Goal: Task Accomplishment & Management: Complete application form

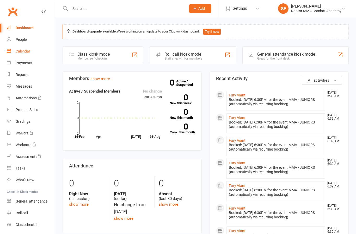
click at [31, 54] on link "Calendar" at bounding box center [31, 52] width 48 height 12
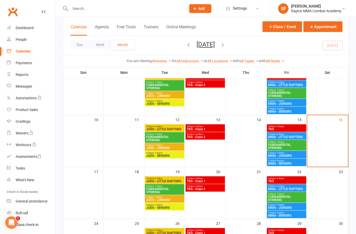
scroll to position [91, 0]
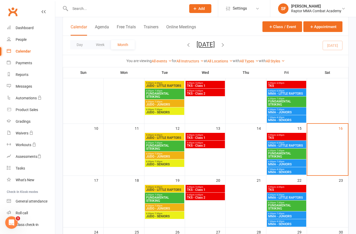
click at [285, 135] on span "5:00pm - 6:00pm" at bounding box center [286, 135] width 37 height 2
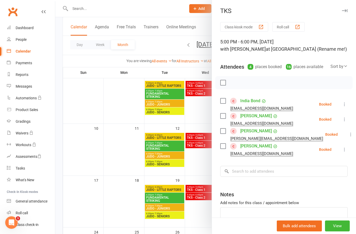
click at [346, 108] on button at bounding box center [344, 104] width 6 height 6
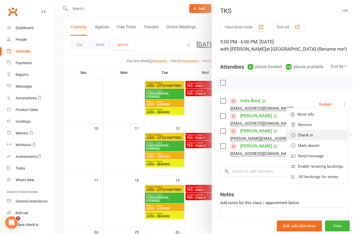
click at [332, 139] on link "Check in" at bounding box center [316, 135] width 61 height 10
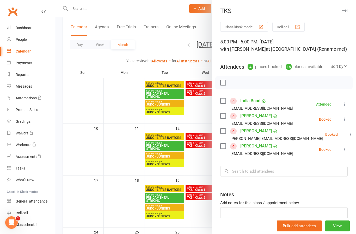
click at [345, 152] on icon at bounding box center [344, 149] width 5 height 5
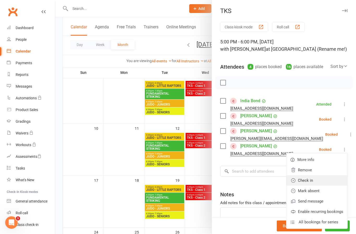
click at [328, 182] on link "Check in" at bounding box center [316, 180] width 61 height 10
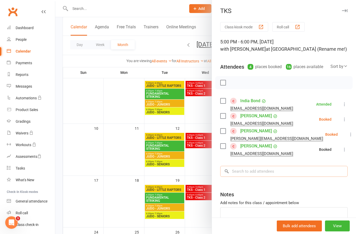
click at [312, 175] on input "search" at bounding box center [283, 171] width 127 height 11
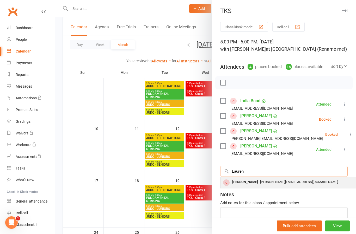
type input "Lauren"
click at [250, 184] on div "[PERSON_NAME]" at bounding box center [245, 183] width 30 height 8
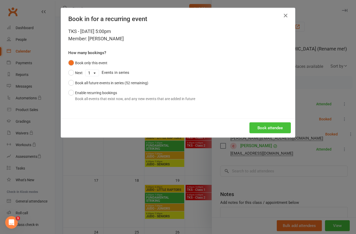
click at [285, 131] on button "Book attendee" at bounding box center [269, 128] width 41 height 11
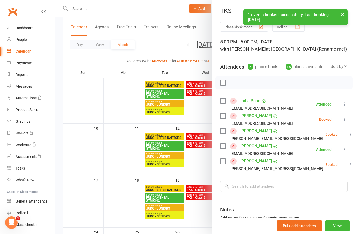
click at [348, 167] on icon at bounding box center [350, 164] width 5 height 5
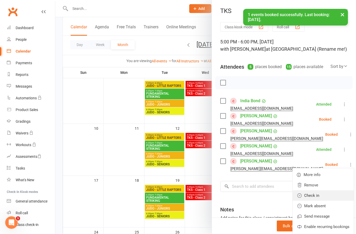
click at [333, 198] on link "Check in" at bounding box center [322, 196] width 61 height 10
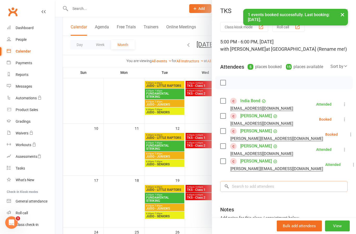
click at [303, 190] on input "search" at bounding box center [283, 186] width 127 height 11
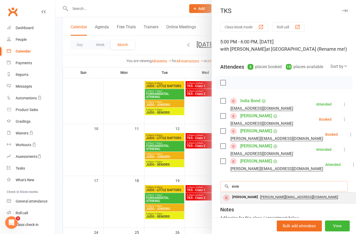
type input "evie"
click at [241, 202] on div "[PERSON_NAME] [PERSON_NAME][EMAIL_ADDRESS][DOMAIN_NAME]" at bounding box center [298, 198] width 156 height 11
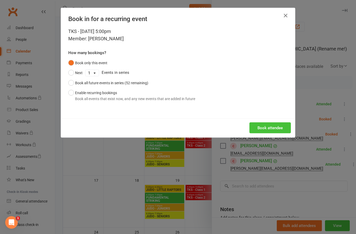
click at [282, 128] on button "Book attendee" at bounding box center [269, 128] width 41 height 11
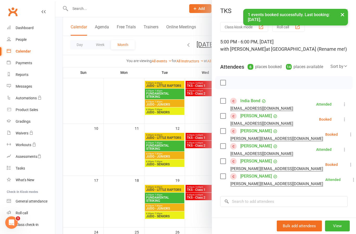
click at [348, 166] on icon at bounding box center [350, 164] width 5 height 5
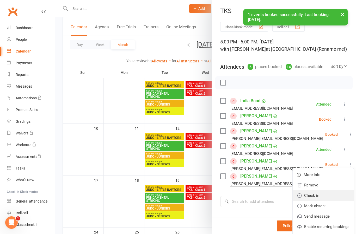
click at [329, 197] on link "Check in" at bounding box center [322, 196] width 61 height 10
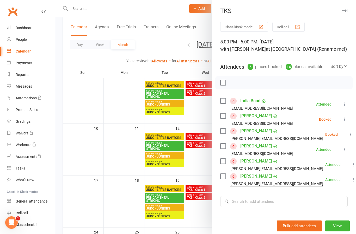
click at [346, 118] on icon at bounding box center [344, 119] width 5 height 5
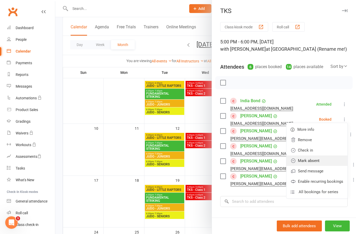
click at [332, 163] on link "Mark absent" at bounding box center [316, 161] width 61 height 10
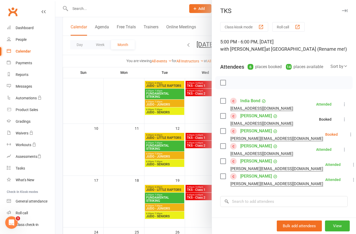
click at [348, 137] on icon at bounding box center [350, 134] width 5 height 5
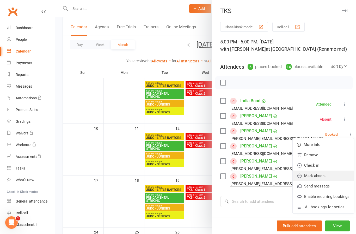
click at [331, 175] on link "Mark absent" at bounding box center [322, 176] width 61 height 10
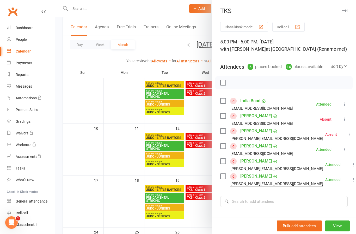
click at [201, 165] on div at bounding box center [205, 117] width 300 height 234
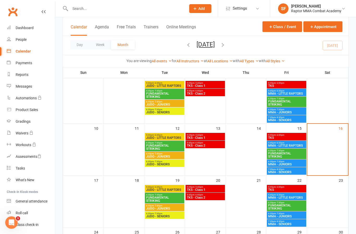
click at [290, 148] on div "5:45pm - 6:30pm MMA - LITTLE RAPTORS" at bounding box center [286, 145] width 39 height 8
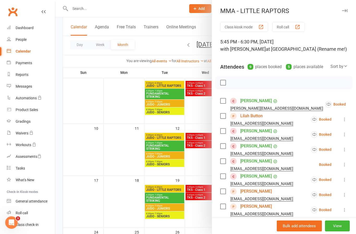
click at [355, 104] on icon at bounding box center [358, 104] width 5 height 5
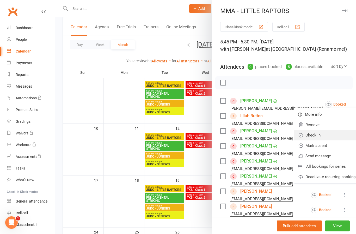
click at [320, 138] on link "Check in" at bounding box center [328, 135] width 68 height 10
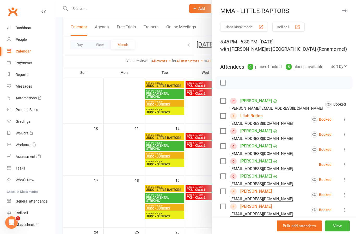
click at [345, 121] on icon at bounding box center [344, 119] width 5 height 5
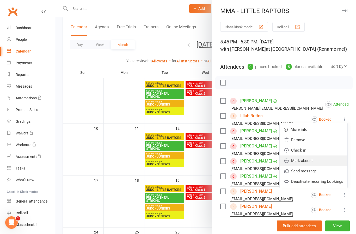
click at [326, 163] on link "Mark absent" at bounding box center [313, 161] width 68 height 10
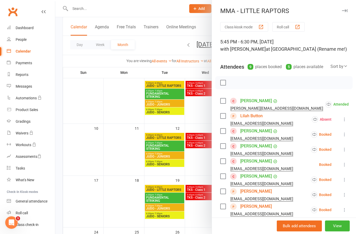
click at [344, 137] on button at bounding box center [344, 134] width 6 height 6
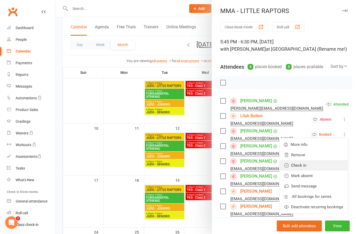
click at [319, 167] on link "Check in" at bounding box center [313, 165] width 68 height 10
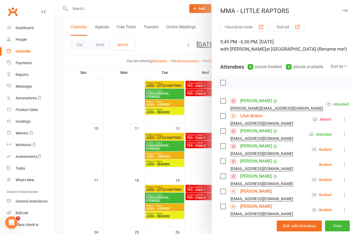
click at [343, 150] on icon at bounding box center [344, 149] width 5 height 5
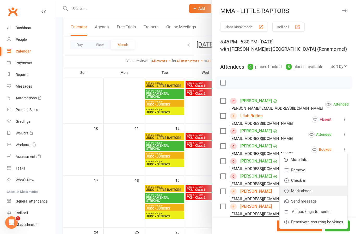
click at [322, 193] on link "Mark absent" at bounding box center [313, 191] width 68 height 10
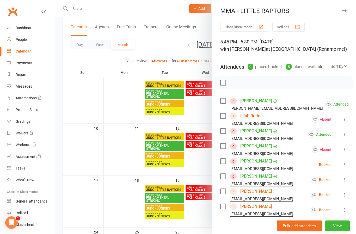
click at [347, 166] on button at bounding box center [344, 165] width 6 height 6
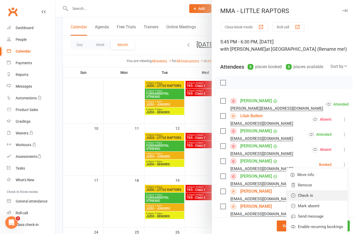
click at [329, 195] on link "Check in" at bounding box center [316, 196] width 61 height 10
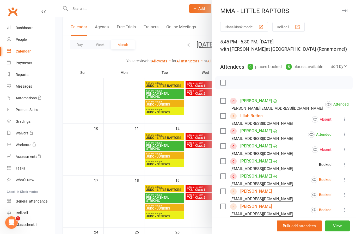
click at [344, 179] on icon at bounding box center [344, 179] width 5 height 5
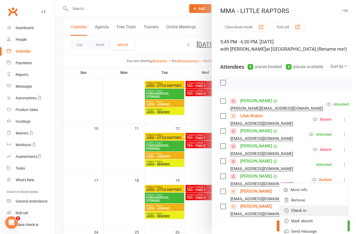
click at [328, 211] on link "Check in" at bounding box center [313, 211] width 68 height 10
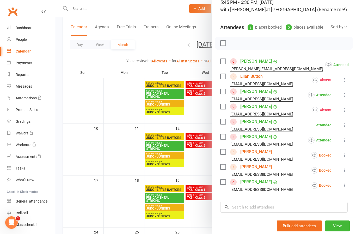
scroll to position [40, 0]
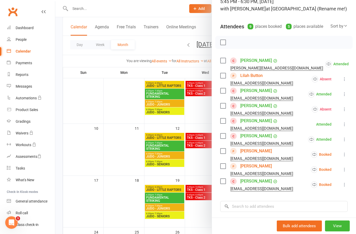
click at [341, 157] on button at bounding box center [344, 154] width 6 height 6
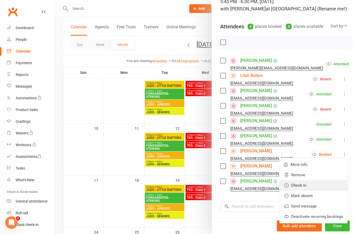
click at [331, 188] on link "Check in" at bounding box center [313, 185] width 68 height 10
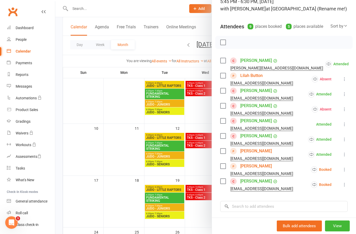
click at [345, 172] on icon at bounding box center [344, 169] width 5 height 5
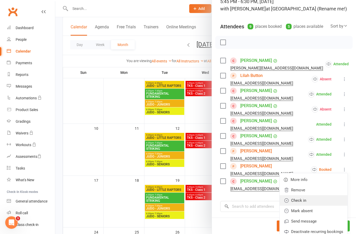
click at [323, 200] on link "Check in" at bounding box center [313, 200] width 68 height 10
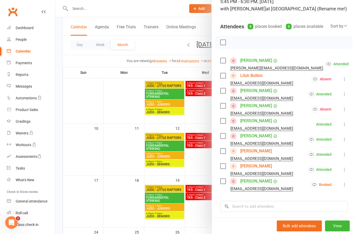
click at [346, 185] on icon at bounding box center [344, 184] width 5 height 5
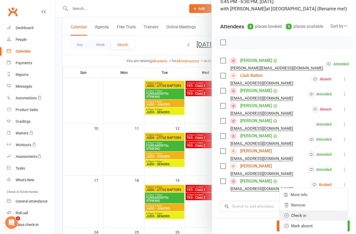
click at [322, 216] on link "Check in" at bounding box center [313, 216] width 68 height 10
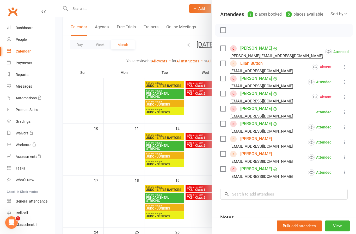
scroll to position [51, 0]
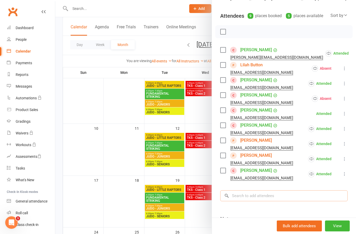
click at [294, 196] on input "search" at bounding box center [283, 196] width 127 height 11
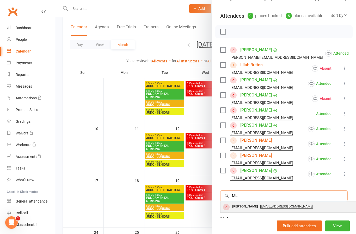
type input "Mia"
click at [245, 206] on div "[PERSON_NAME]" at bounding box center [245, 207] width 30 height 8
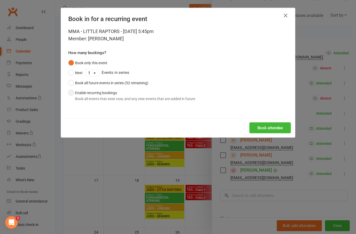
click at [109, 96] on div "Book all events that exist now, and any new events that are added in future" at bounding box center [135, 99] width 120 height 6
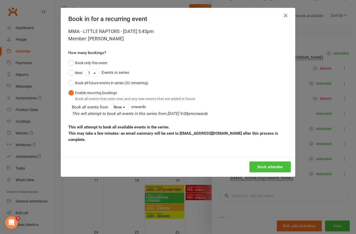
click at [275, 167] on button "Book attendee" at bounding box center [269, 167] width 41 height 11
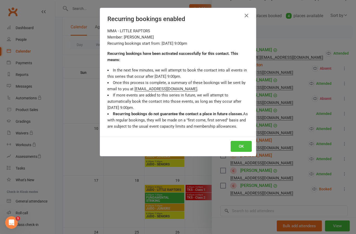
click at [246, 143] on button "OK" at bounding box center [240, 146] width 21 height 11
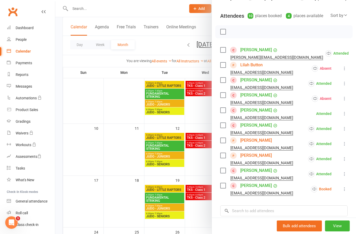
click at [344, 190] on icon at bounding box center [344, 189] width 5 height 5
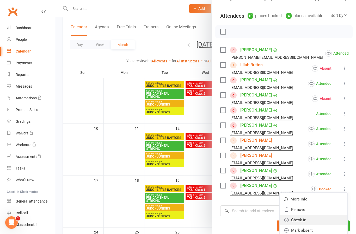
click at [325, 221] on link "Check in" at bounding box center [313, 220] width 68 height 10
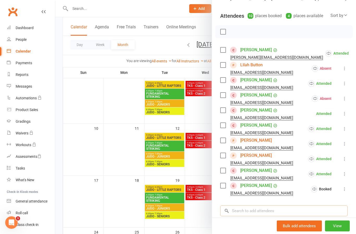
click at [280, 210] on input "search" at bounding box center [283, 211] width 127 height 11
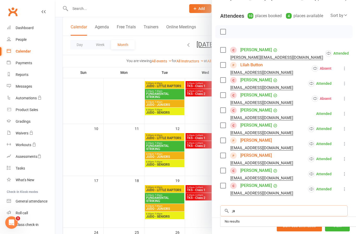
type input ";"
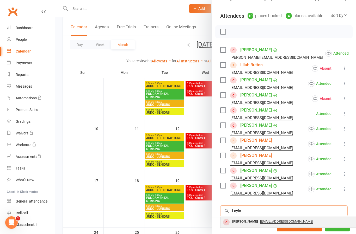
type input "Layla"
click at [240, 224] on div "[PERSON_NAME]" at bounding box center [245, 222] width 30 height 8
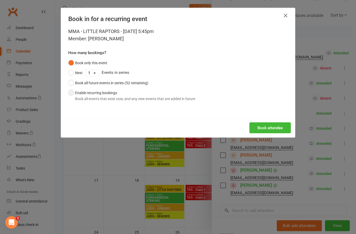
click at [129, 95] on button "Enable recurring bookings Book all events that exist now, and any new events th…" at bounding box center [131, 96] width 127 height 16
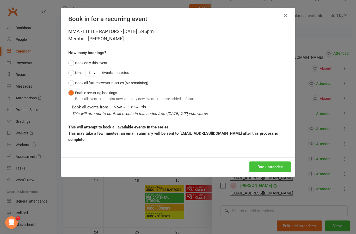
click at [278, 169] on button "Book attendee" at bounding box center [269, 167] width 41 height 11
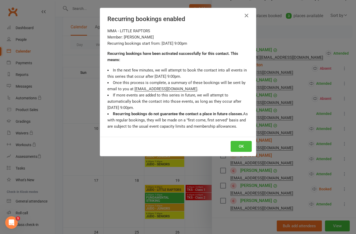
click at [246, 152] on button "OK" at bounding box center [240, 146] width 21 height 11
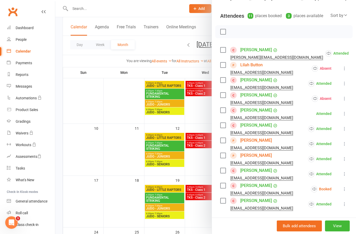
click at [343, 205] on icon at bounding box center [344, 204] width 5 height 5
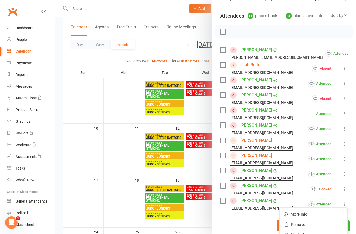
click at [345, 188] on icon at bounding box center [344, 189] width 5 height 5
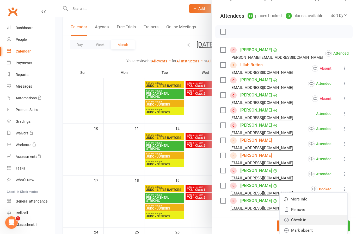
click at [323, 222] on link "Check in" at bounding box center [313, 220] width 68 height 10
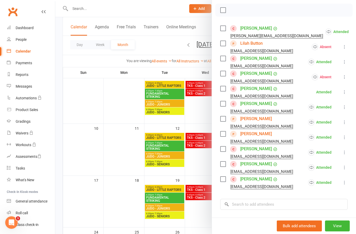
scroll to position [72, 0]
click at [289, 209] on input "search" at bounding box center [283, 204] width 127 height 11
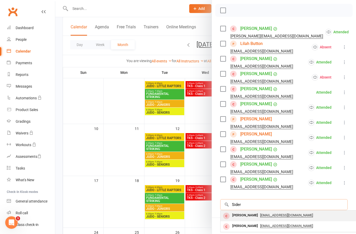
type input "Sider"
click at [244, 217] on div "[PERSON_NAME]" at bounding box center [245, 216] width 30 height 8
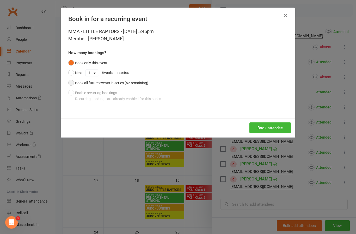
click at [123, 79] on button "Book all future events in series (52 remaining)" at bounding box center [108, 83] width 80 height 10
click at [282, 127] on button "Book attendee" at bounding box center [269, 128] width 41 height 11
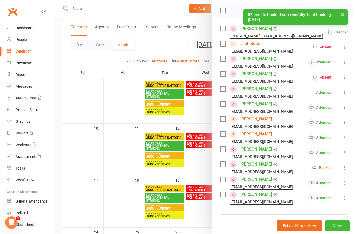
click at [347, 166] on icon at bounding box center [344, 167] width 5 height 5
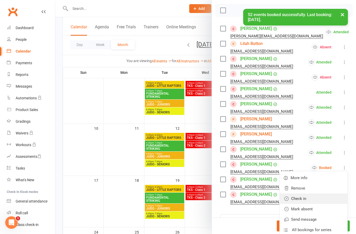
click at [329, 202] on link "Check in" at bounding box center [313, 199] width 68 height 10
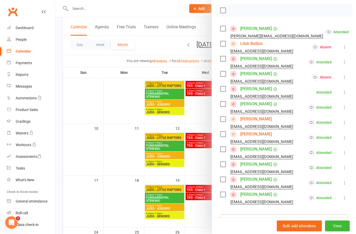
click at [285, 224] on input "search" at bounding box center [283, 219] width 127 height 11
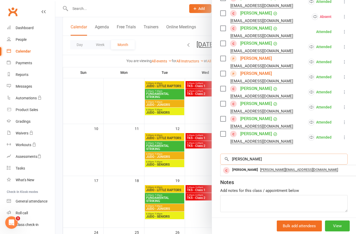
scroll to position [133, 0]
type input "[PERSON_NAME]"
click at [242, 173] on div "[PERSON_NAME]" at bounding box center [245, 171] width 30 height 8
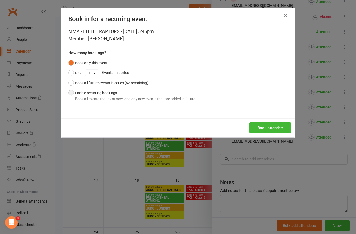
click at [87, 96] on div "Book all events that exist now, and any new events that are added in future" at bounding box center [135, 99] width 120 height 6
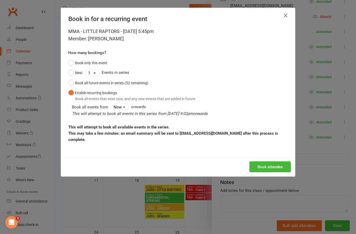
scroll to position [91, 0]
click at [272, 168] on button "Book attendee" at bounding box center [269, 167] width 41 height 11
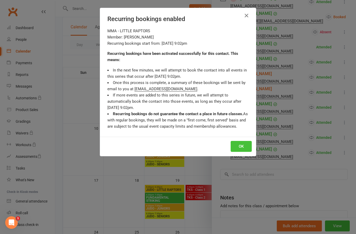
click at [242, 149] on button "OK" at bounding box center [240, 146] width 21 height 11
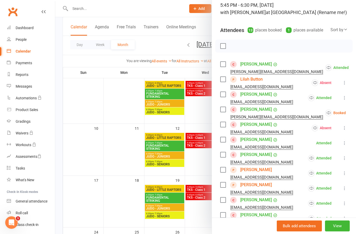
scroll to position [36, 0]
click at [355, 113] on icon at bounding box center [358, 113] width 5 height 5
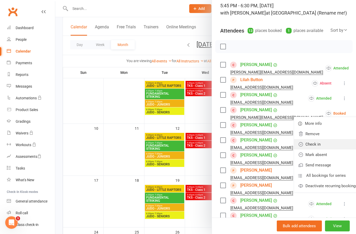
click at [318, 147] on link "Check in" at bounding box center [328, 144] width 68 height 10
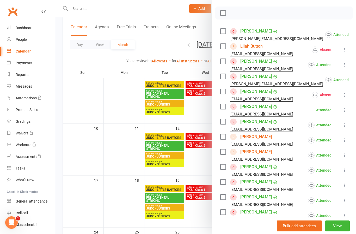
scroll to position [70, 0]
click at [204, 164] on div at bounding box center [205, 117] width 300 height 234
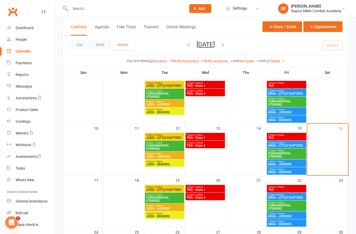
click at [294, 155] on span "FUNDAMENTAL STRIKING" at bounding box center [286, 155] width 37 height 6
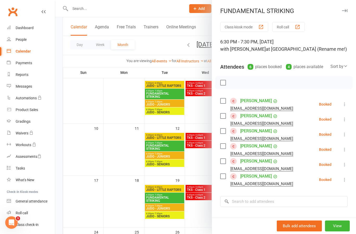
click at [347, 106] on button at bounding box center [344, 104] width 6 height 6
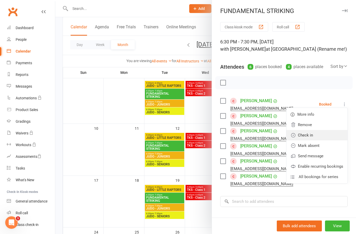
click at [330, 138] on link "Check in" at bounding box center [316, 135] width 61 height 10
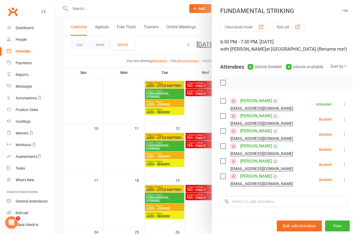
click at [346, 119] on icon at bounding box center [344, 119] width 5 height 5
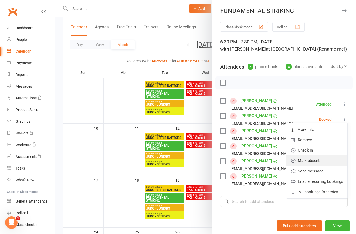
click at [332, 162] on link "Mark absent" at bounding box center [316, 161] width 61 height 10
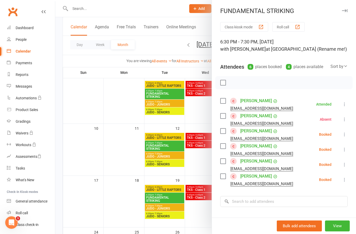
click at [344, 134] on icon at bounding box center [344, 134] width 5 height 5
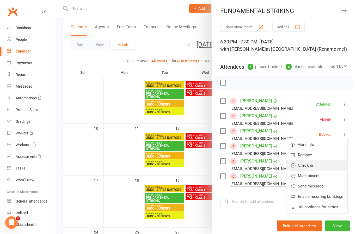
click at [329, 164] on link "Check in" at bounding box center [316, 165] width 61 height 10
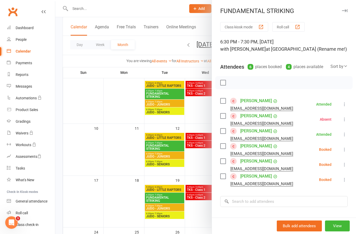
click at [346, 151] on icon at bounding box center [344, 149] width 5 height 5
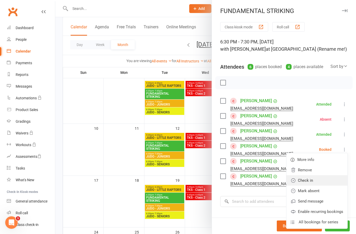
click at [331, 181] on link "Check in" at bounding box center [316, 180] width 61 height 10
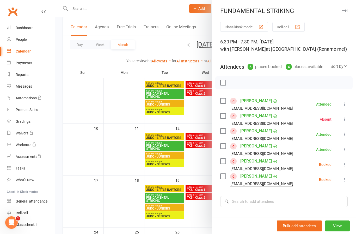
click at [345, 166] on icon at bounding box center [344, 164] width 5 height 5
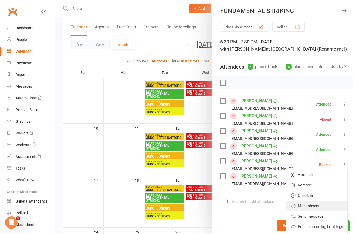
click at [332, 206] on link "Mark absent" at bounding box center [316, 206] width 61 height 10
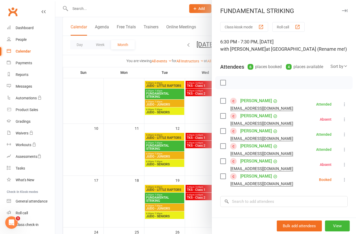
click at [345, 181] on icon at bounding box center [344, 179] width 5 height 5
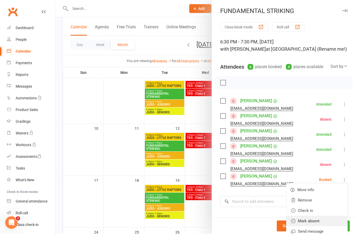
click at [331, 222] on link "Mark absent" at bounding box center [316, 221] width 61 height 10
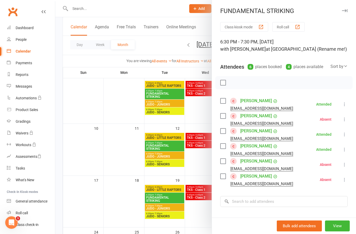
click at [202, 163] on div at bounding box center [205, 117] width 300 height 234
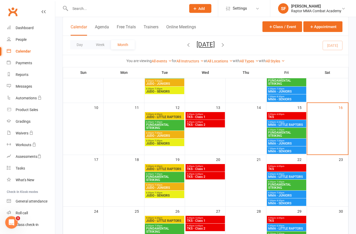
scroll to position [112, 0]
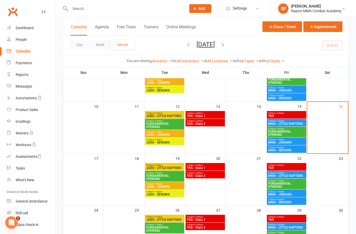
click at [294, 143] on span "MMA - JUNIORS" at bounding box center [286, 142] width 37 height 3
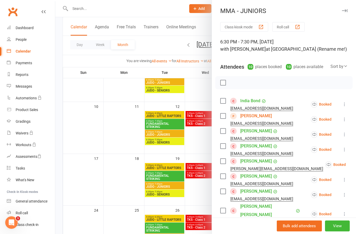
click at [349, 103] on div "Class kiosk mode Roll call 6:30 PM - 7:30 PM, [DATE] with [PERSON_NAME] at [GEO…" at bounding box center [284, 185] width 144 height 327
click at [346, 105] on icon at bounding box center [344, 104] width 5 height 5
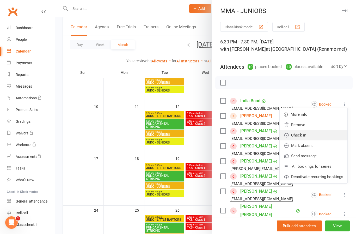
click at [330, 136] on link "Check in" at bounding box center [313, 135] width 68 height 10
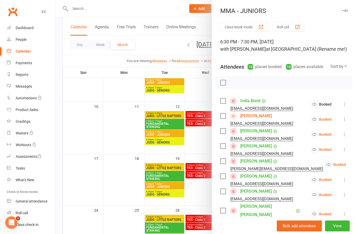
click at [345, 122] on icon at bounding box center [344, 119] width 5 height 5
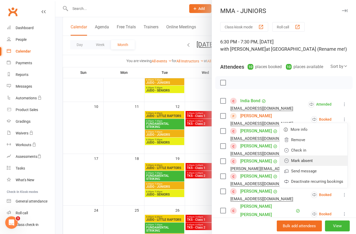
click at [330, 162] on link "Mark absent" at bounding box center [313, 161] width 68 height 10
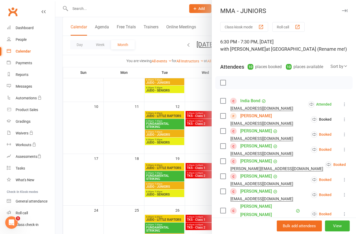
click at [347, 133] on icon at bounding box center [344, 134] width 5 height 5
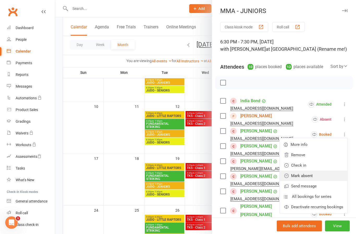
click at [326, 177] on link "Mark absent" at bounding box center [313, 176] width 68 height 10
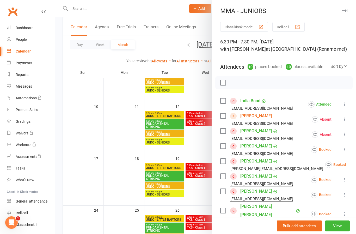
click at [344, 151] on icon at bounding box center [344, 149] width 5 height 5
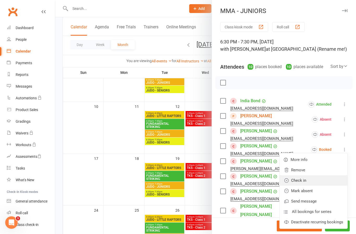
click at [323, 179] on link "Check in" at bounding box center [313, 180] width 68 height 10
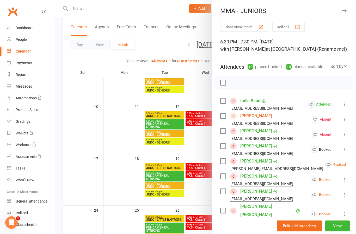
click at [355, 167] on icon at bounding box center [358, 164] width 5 height 5
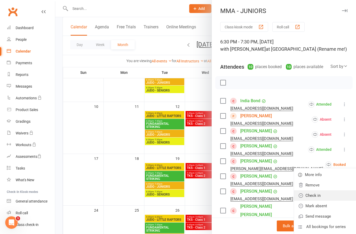
click at [326, 197] on link "Check in" at bounding box center [328, 196] width 68 height 10
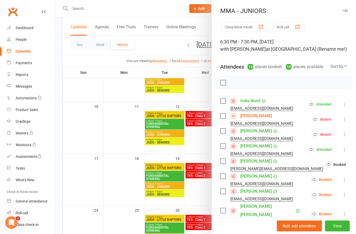
click at [347, 180] on icon at bounding box center [344, 179] width 5 height 5
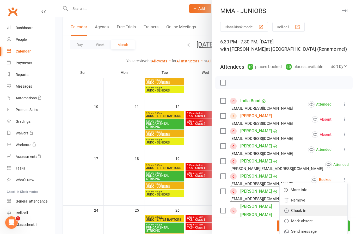
click at [329, 212] on link "Check in" at bounding box center [313, 211] width 68 height 10
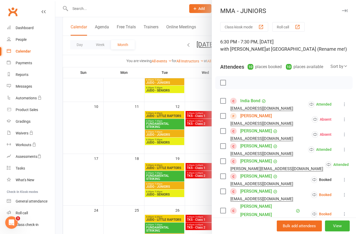
click at [344, 196] on icon at bounding box center [344, 194] width 5 height 5
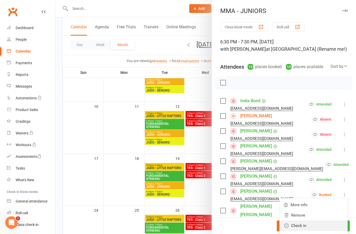
click at [321, 226] on link "Check in" at bounding box center [313, 226] width 68 height 10
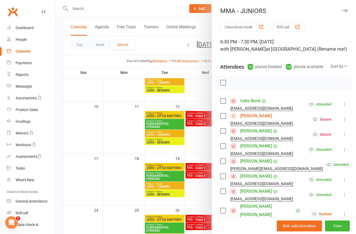
click at [344, 212] on icon at bounding box center [344, 214] width 5 height 5
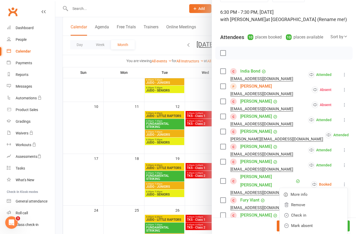
scroll to position [33, 0]
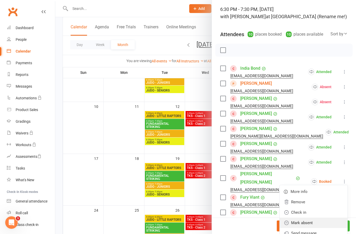
click at [326, 219] on link "Mark absent" at bounding box center [313, 223] width 68 height 10
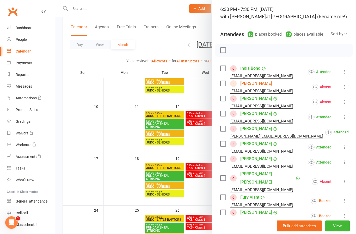
click at [346, 198] on icon at bounding box center [344, 200] width 5 height 5
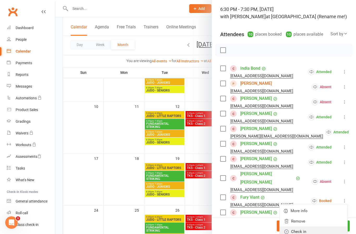
click at [327, 227] on link "Check in" at bounding box center [313, 232] width 68 height 10
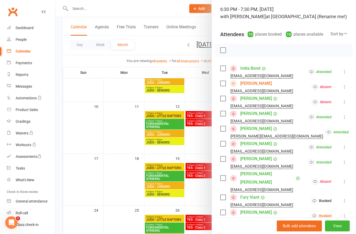
click at [344, 213] on icon at bounding box center [344, 215] width 5 height 5
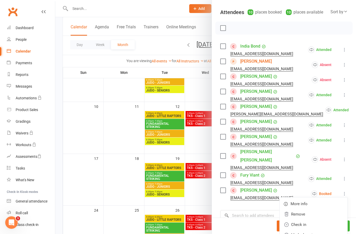
scroll to position [70, 0]
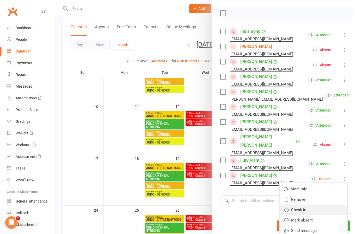
click at [333, 205] on link "Check in" at bounding box center [313, 210] width 68 height 10
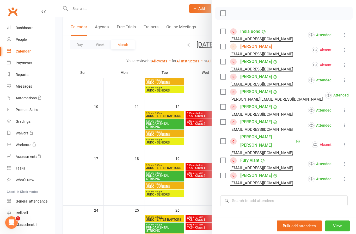
click at [340, 232] on button "View" at bounding box center [337, 226] width 25 height 11
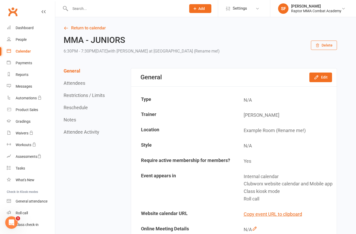
click at [27, 51] on div "Calendar" at bounding box center [23, 51] width 15 height 4
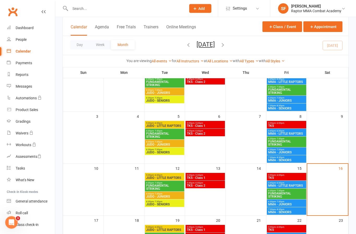
scroll to position [49, 0]
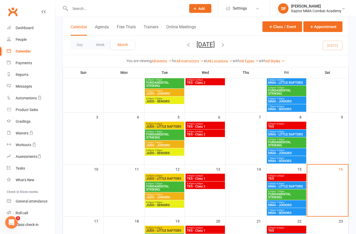
click at [295, 214] on span "MMA - SENIORS" at bounding box center [286, 213] width 37 height 3
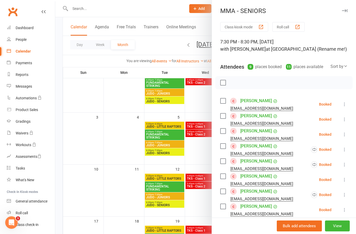
click at [347, 106] on button at bounding box center [344, 104] width 6 height 6
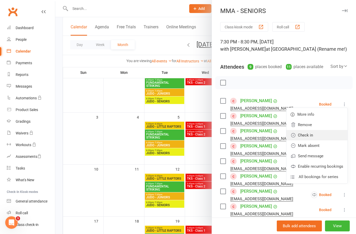
click at [326, 138] on link "Check in" at bounding box center [316, 135] width 61 height 10
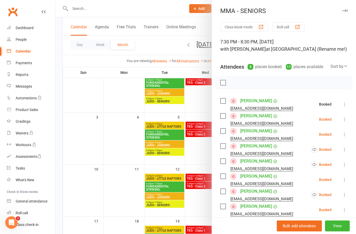
click at [347, 120] on button at bounding box center [344, 119] width 6 height 6
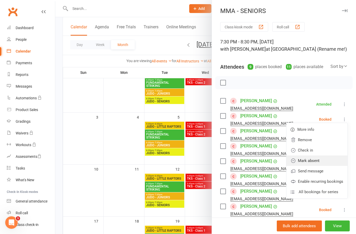
click at [328, 162] on link "Mark absent" at bounding box center [316, 161] width 61 height 10
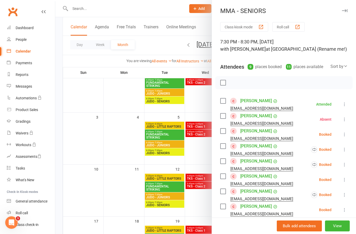
click at [346, 134] on icon at bounding box center [344, 134] width 5 height 5
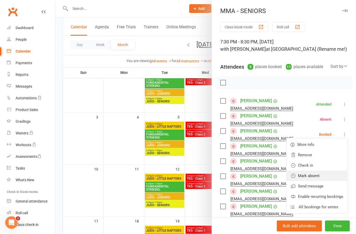
click at [330, 176] on link "Mark absent" at bounding box center [316, 176] width 61 height 10
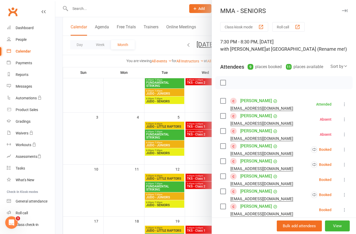
click at [344, 152] on icon at bounding box center [344, 149] width 5 height 5
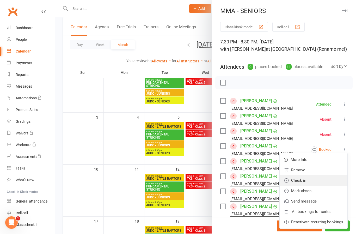
click at [324, 184] on link "Check in" at bounding box center [313, 180] width 68 height 10
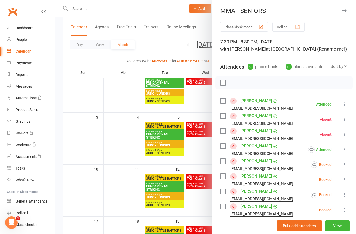
click at [347, 165] on button at bounding box center [344, 165] width 6 height 6
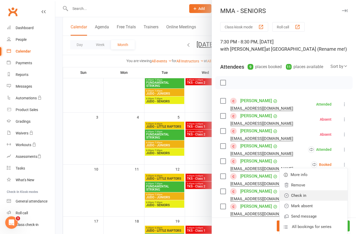
click at [326, 196] on link "Check in" at bounding box center [313, 196] width 68 height 10
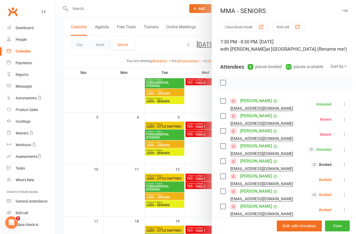
click at [347, 182] on icon at bounding box center [344, 179] width 5 height 5
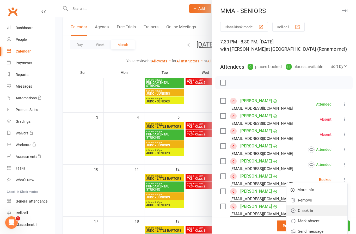
click at [330, 211] on link "Check in" at bounding box center [316, 211] width 61 height 10
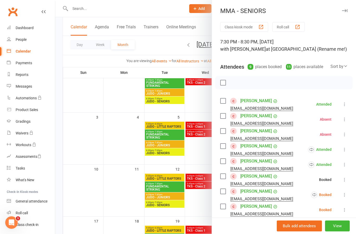
click at [344, 198] on icon at bounding box center [344, 194] width 5 height 5
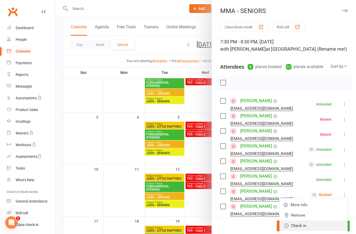
click at [331, 224] on link "Check in" at bounding box center [313, 226] width 68 height 10
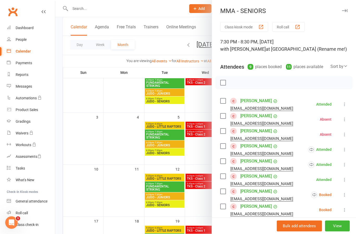
click at [346, 212] on icon at bounding box center [344, 209] width 5 height 5
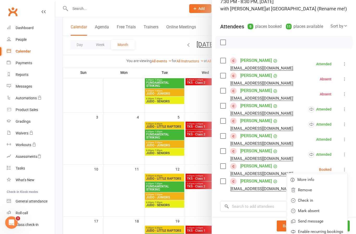
scroll to position [47, 0]
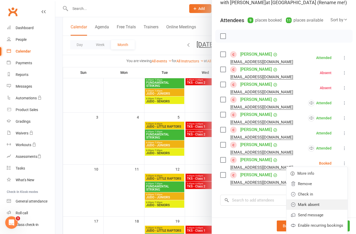
click at [332, 206] on link "Mark absent" at bounding box center [316, 205] width 61 height 10
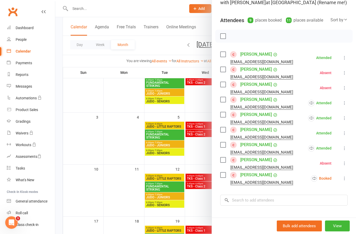
click at [346, 179] on icon at bounding box center [344, 178] width 5 height 5
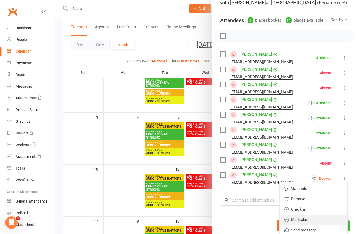
click at [329, 220] on link "Mark absent" at bounding box center [313, 220] width 68 height 10
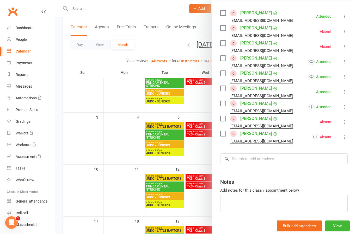
scroll to position [87, 0]
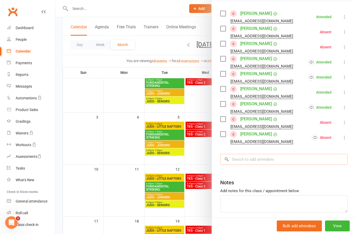
click at [291, 160] on input "search" at bounding box center [283, 159] width 127 height 11
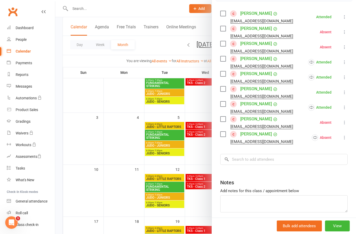
click at [199, 155] on div at bounding box center [205, 117] width 300 height 234
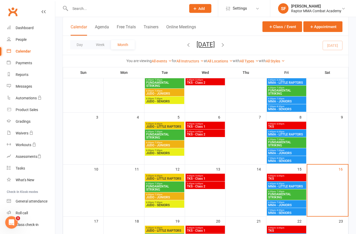
click at [296, 106] on span "7:30pm - 8:30pm" at bounding box center [286, 107] width 37 height 2
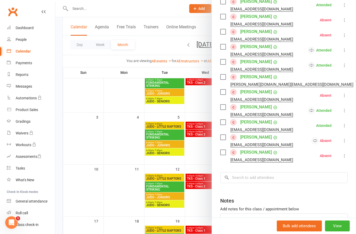
scroll to position [130, 0]
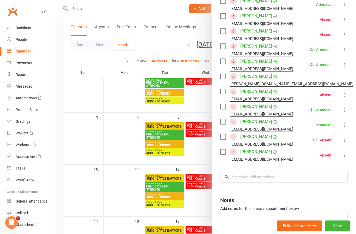
click at [204, 155] on div at bounding box center [205, 117] width 300 height 234
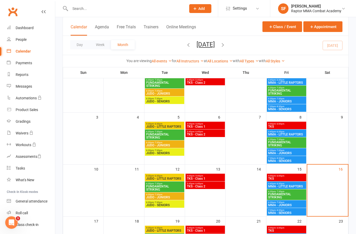
click at [294, 212] on span "MMA - SENIORS" at bounding box center [286, 213] width 37 height 3
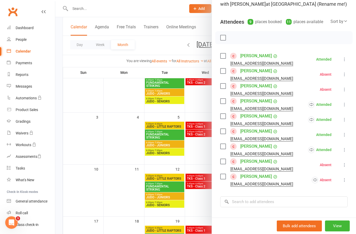
scroll to position [45, 0]
click at [277, 204] on input "search" at bounding box center [283, 202] width 127 height 11
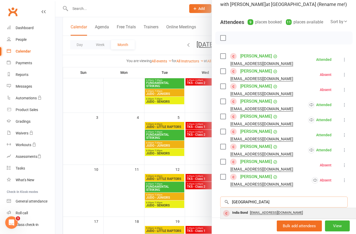
type input "[GEOGRAPHIC_DATA]"
click at [241, 214] on div "India Bond" at bounding box center [240, 213] width 20 height 8
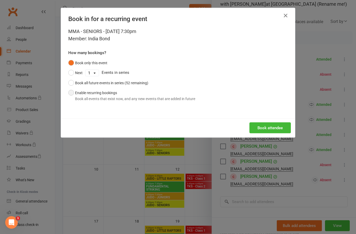
click at [130, 99] on div "Book all events that exist now, and any new events that are added in future" at bounding box center [135, 99] width 120 height 6
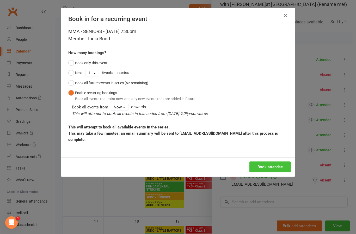
click at [270, 168] on button "Book attendee" at bounding box center [269, 167] width 41 height 11
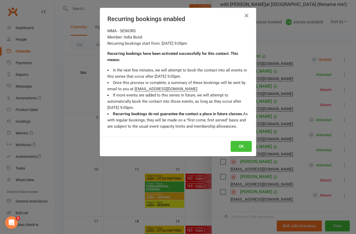
click at [245, 147] on button "OK" at bounding box center [240, 146] width 21 height 11
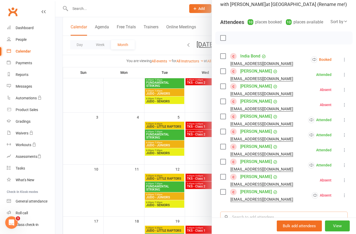
click at [272, 214] on input "search" at bounding box center [283, 217] width 127 height 11
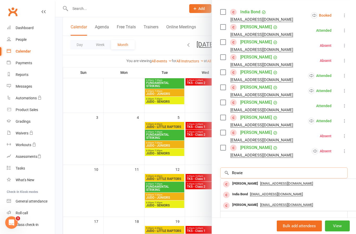
scroll to position [89, 0]
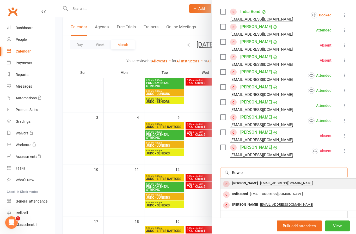
type input "Rowie"
click at [241, 184] on div "[PERSON_NAME]" at bounding box center [245, 184] width 30 height 8
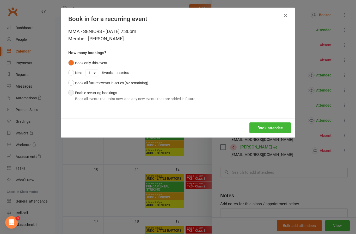
click at [150, 100] on div "Book all events that exist now, and any new events that are added in future" at bounding box center [135, 99] width 120 height 6
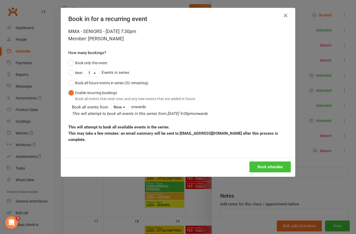
click at [275, 170] on button "Book attendee" at bounding box center [269, 167] width 41 height 11
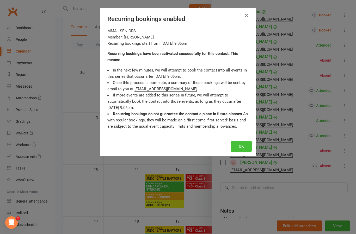
click at [243, 148] on button "OK" at bounding box center [240, 146] width 21 height 11
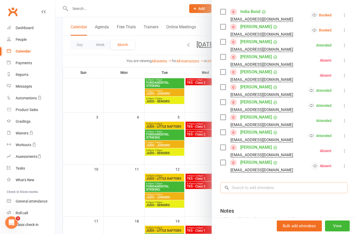
click at [257, 188] on input "search" at bounding box center [283, 187] width 127 height 11
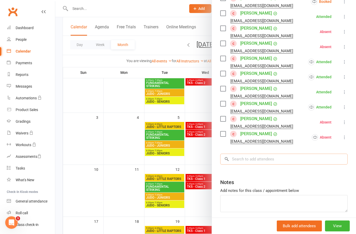
scroll to position [118, 0]
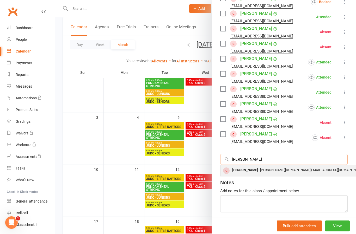
type input "[PERSON_NAME]"
click at [245, 170] on div "[PERSON_NAME]" at bounding box center [245, 171] width 30 height 8
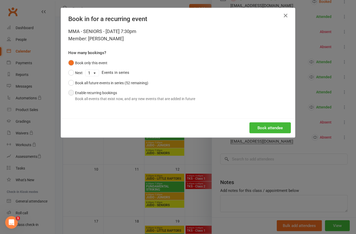
click at [162, 97] on div "Book all events that exist now, and any new events that are added in future" at bounding box center [135, 99] width 120 height 6
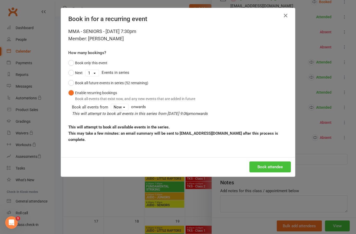
click at [274, 163] on button "Book attendee" at bounding box center [269, 167] width 41 height 11
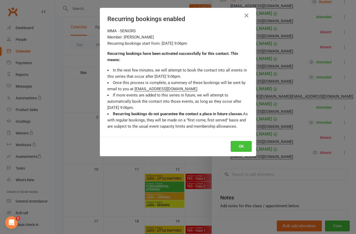
click at [244, 149] on button "OK" at bounding box center [240, 146] width 21 height 11
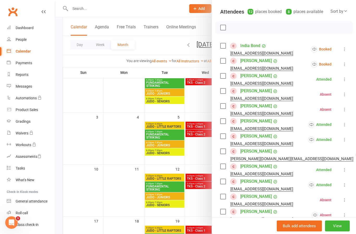
scroll to position [53, 0]
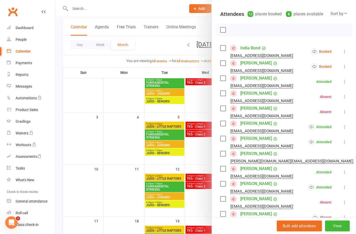
click at [344, 51] on icon at bounding box center [344, 51] width 5 height 5
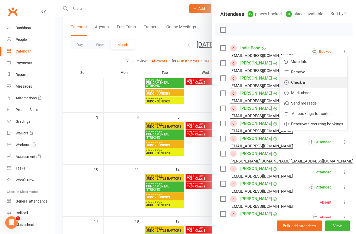
click at [326, 85] on link "Check in" at bounding box center [313, 82] width 68 height 10
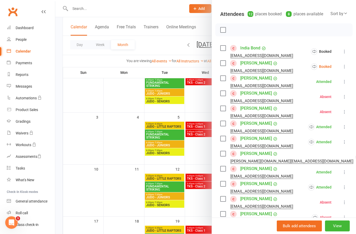
click at [342, 69] on icon at bounding box center [344, 66] width 5 height 5
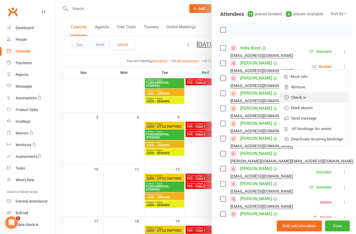
click at [331, 99] on link "Check in" at bounding box center [313, 97] width 68 height 10
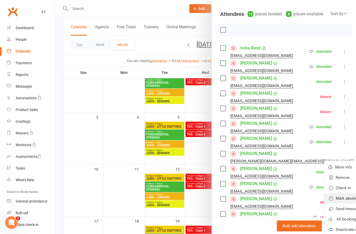
click at [328, 201] on link "Mark absent" at bounding box center [358, 198] width 68 height 10
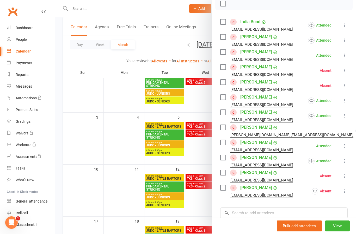
scroll to position [81, 0]
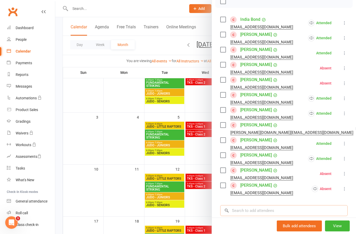
click at [287, 214] on input "search" at bounding box center [283, 210] width 127 height 11
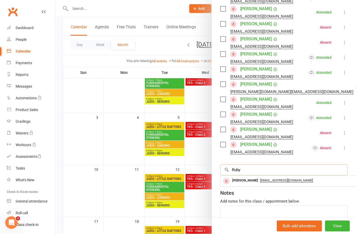
scroll to position [123, 0]
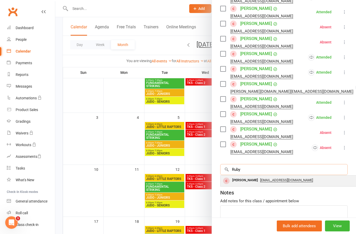
type input "Ruby"
click at [241, 180] on div "[PERSON_NAME]" at bounding box center [245, 181] width 30 height 8
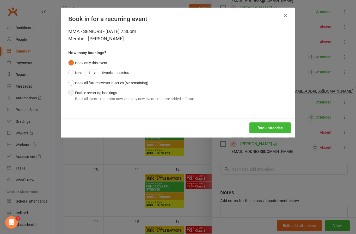
click at [172, 102] on button "Enable recurring bookings Book all events that exist now, and any new events th…" at bounding box center [131, 96] width 127 height 16
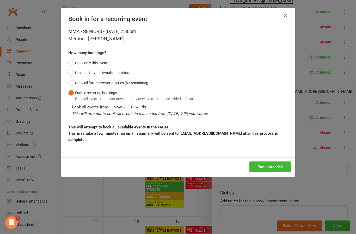
click at [271, 168] on button "Book attendee" at bounding box center [269, 167] width 41 height 11
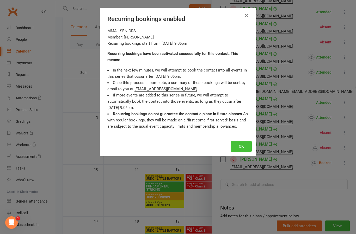
click at [245, 152] on button "OK" at bounding box center [240, 146] width 21 height 11
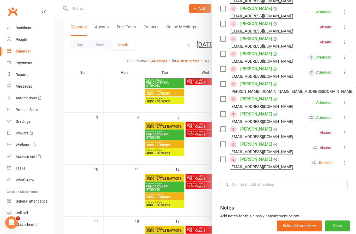
click at [346, 164] on icon at bounding box center [344, 162] width 5 height 5
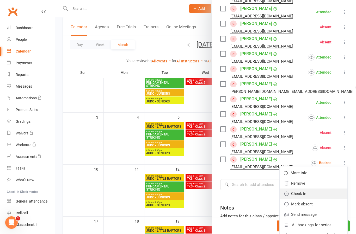
click at [324, 196] on link "Check in" at bounding box center [313, 194] width 68 height 10
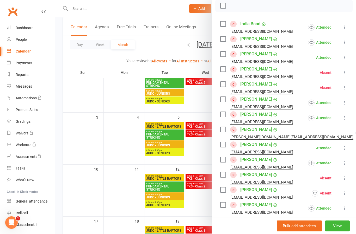
scroll to position [78, 0]
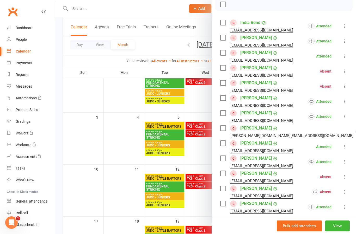
click at [202, 147] on div at bounding box center [205, 117] width 300 height 234
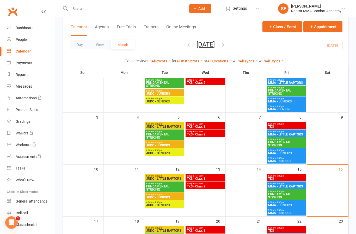
click at [214, 178] on span "TKS - Class 1" at bounding box center [204, 178] width 37 height 3
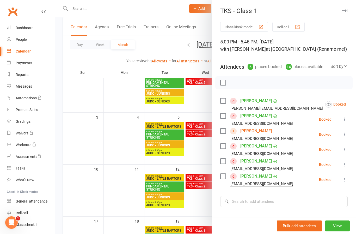
click at [203, 156] on div at bounding box center [205, 117] width 300 height 234
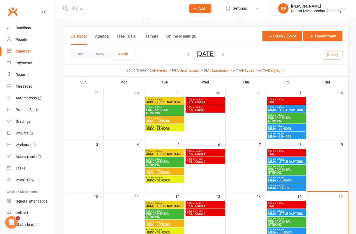
scroll to position [22, 0]
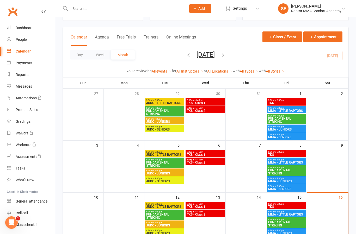
click at [211, 152] on span "5:00pm - 5:45pm" at bounding box center [204, 152] width 37 height 2
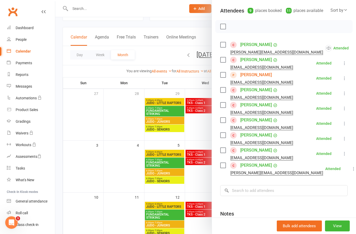
scroll to position [59, 0]
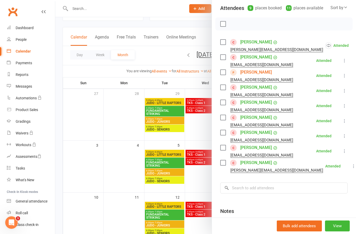
click at [201, 179] on div at bounding box center [205, 117] width 300 height 234
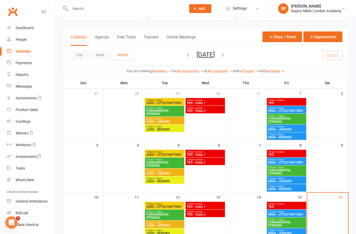
click at [210, 153] on span "5:00pm - 5:45pm" at bounding box center [204, 152] width 37 height 2
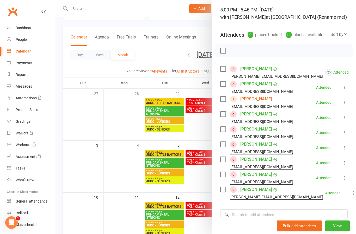
scroll to position [34, 0]
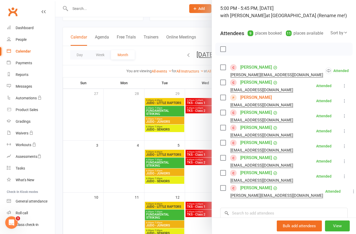
click at [199, 182] on div at bounding box center [205, 117] width 300 height 234
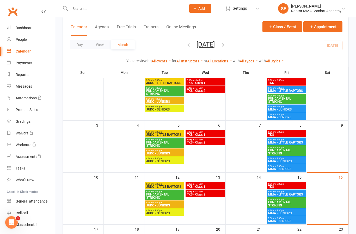
scroll to position [43, 0]
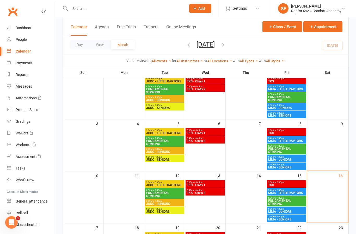
click at [216, 186] on span "TKS - Class 1" at bounding box center [204, 185] width 37 height 3
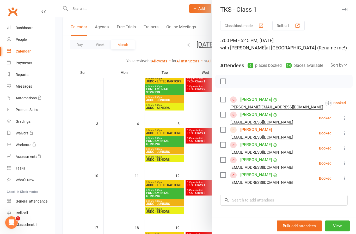
scroll to position [0, 0]
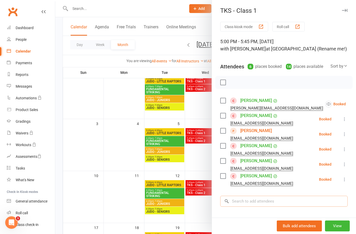
click at [285, 200] on input "search" at bounding box center [283, 201] width 127 height 11
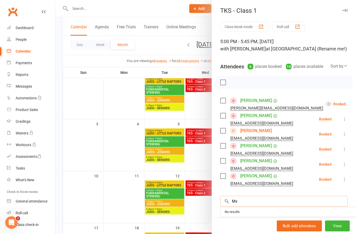
type input "M"
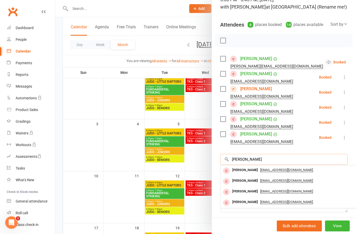
scroll to position [42, 0]
type input "[PERSON_NAME]"
click at [245, 183] on div "[PERSON_NAME]" at bounding box center [245, 181] width 30 height 8
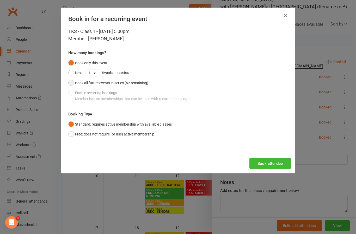
click at [141, 87] on button "Book all future events in series (52 remaining)" at bounding box center [108, 83] width 80 height 10
click at [137, 147] on div "TKS - Class 1 - [DATE] 5:00pm Member: [PERSON_NAME] How many bookings? Book onl…" at bounding box center [178, 91] width 234 height 126
click at [141, 132] on button "Free: does not require (or use) active membership" at bounding box center [111, 134] width 86 height 10
click at [269, 166] on button "Book attendee" at bounding box center [269, 163] width 41 height 11
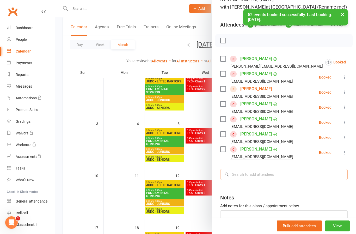
click at [279, 175] on input "search" at bounding box center [283, 174] width 127 height 11
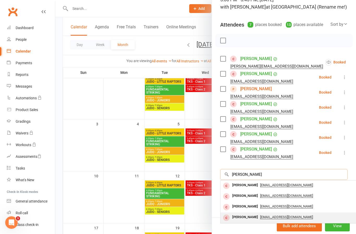
type input "[PERSON_NAME]"
click at [243, 218] on div "[PERSON_NAME]" at bounding box center [245, 218] width 30 height 8
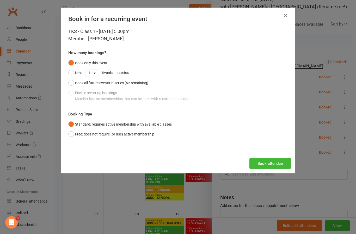
scroll to position [65, 0]
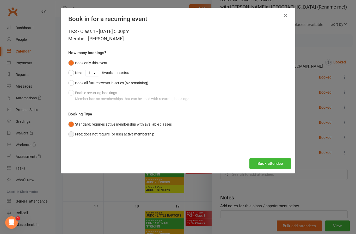
click at [121, 134] on button "Free: does not require (or use) active membership" at bounding box center [111, 134] width 86 height 10
click at [112, 96] on div "Book all events that exist now, and any new events that are added in future" at bounding box center [135, 99] width 120 height 6
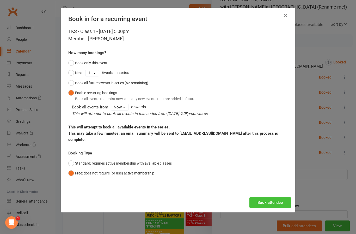
click at [276, 204] on button "Book attendee" at bounding box center [269, 202] width 41 height 11
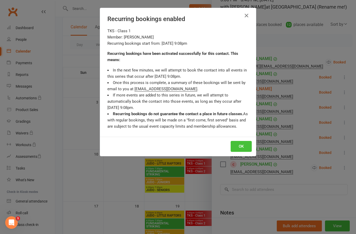
click at [242, 149] on button "OK" at bounding box center [240, 146] width 21 height 11
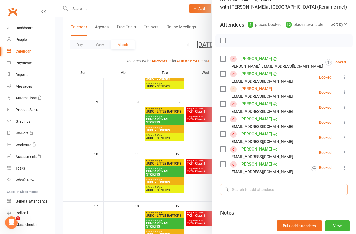
click at [274, 188] on input "search" at bounding box center [283, 189] width 127 height 11
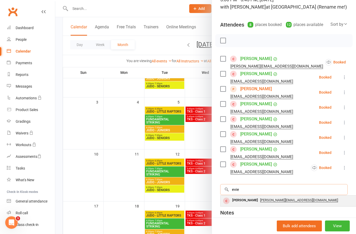
type input "evie"
click at [244, 200] on div "[PERSON_NAME]" at bounding box center [245, 201] width 30 height 8
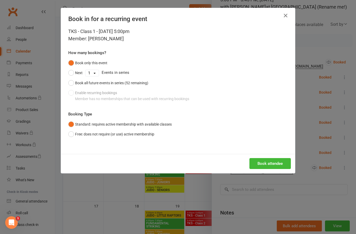
click at [148, 99] on div "Book only this event Next 1 2 3 4 5 6 7 8 9 10 11 12 13 14 15 16 17 18 19 20 21…" at bounding box center [177, 81] width 219 height 46
click at [127, 138] on button "Free: does not require (or use) active membership" at bounding box center [111, 134] width 86 height 10
click at [138, 86] on button "Book all future events in series (52 remaining)" at bounding box center [108, 83] width 80 height 10
click at [143, 103] on button "Enable recurring bookings Book all events that exist now, and any new events th…" at bounding box center [131, 96] width 127 height 16
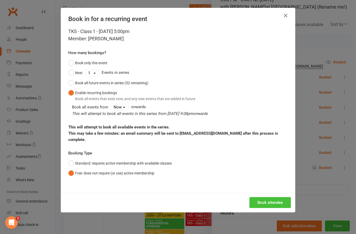
click at [282, 204] on button "Book attendee" at bounding box center [269, 202] width 41 height 11
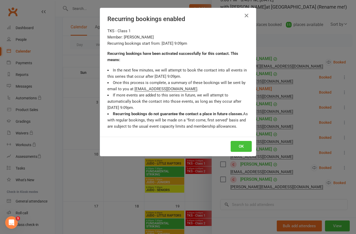
click at [246, 146] on button "OK" at bounding box center [240, 146] width 21 height 11
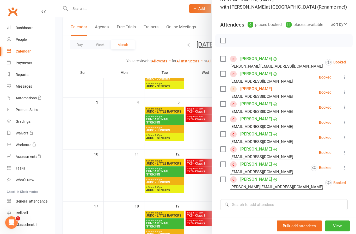
click at [355, 64] on icon at bounding box center [358, 62] width 5 height 5
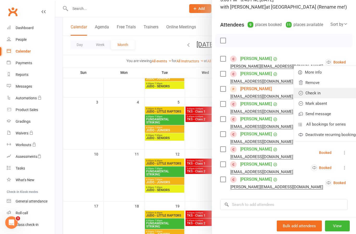
click at [329, 93] on link "Check in" at bounding box center [328, 93] width 68 height 10
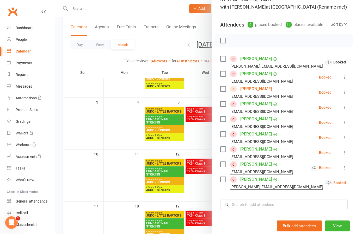
click at [345, 78] on icon at bounding box center [344, 77] width 5 height 5
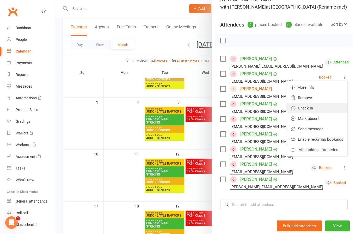
click at [331, 110] on link "Check in" at bounding box center [316, 108] width 61 height 10
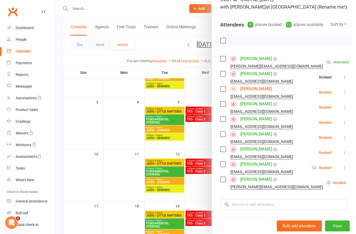
click at [344, 95] on button at bounding box center [344, 92] width 6 height 6
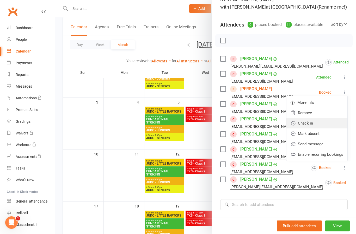
click at [329, 127] on link "Check in" at bounding box center [316, 123] width 61 height 10
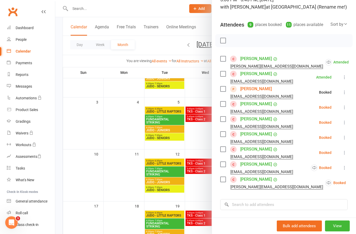
click at [343, 110] on button at bounding box center [344, 107] width 6 height 6
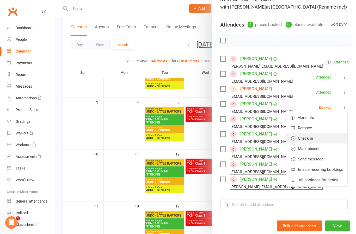
click at [331, 140] on link "Check in" at bounding box center [316, 138] width 61 height 10
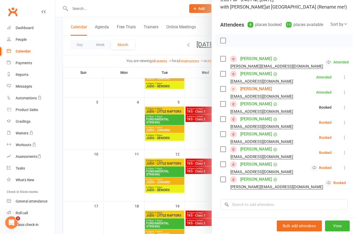
click at [347, 129] on li "[PERSON_NAME] [EMAIL_ADDRESS][DOMAIN_NAME] Booked More info Remove Check in [PE…" at bounding box center [283, 122] width 127 height 15
click at [347, 121] on button at bounding box center [344, 122] width 6 height 6
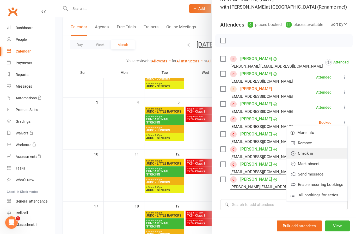
click at [332, 154] on link "Check in" at bounding box center [316, 153] width 61 height 10
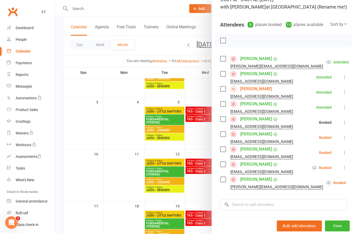
click at [344, 140] on icon at bounding box center [344, 137] width 5 height 5
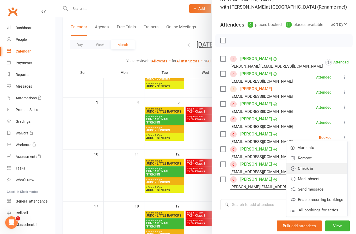
click at [327, 170] on link "Check in" at bounding box center [316, 168] width 61 height 10
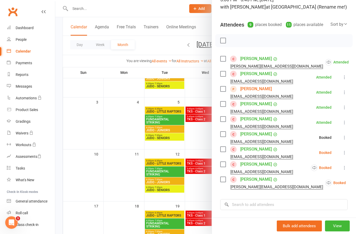
click at [344, 155] on icon at bounding box center [344, 152] width 5 height 5
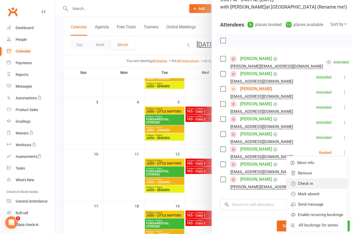
click at [328, 186] on link "Check in" at bounding box center [316, 184] width 61 height 10
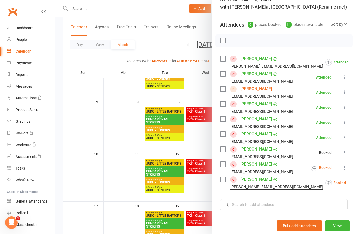
click at [342, 171] on icon at bounding box center [344, 167] width 5 height 5
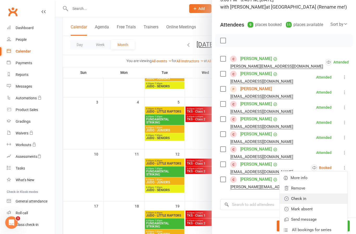
click at [325, 201] on link "Check in" at bounding box center [313, 199] width 68 height 10
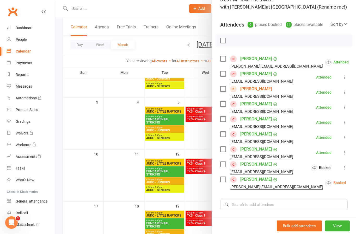
click at [355, 186] on button at bounding box center [358, 183] width 6 height 6
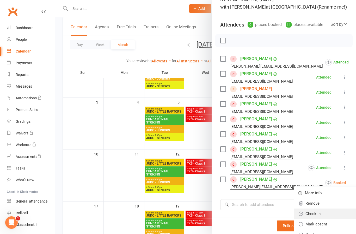
click at [324, 215] on link "Check in" at bounding box center [328, 214] width 68 height 10
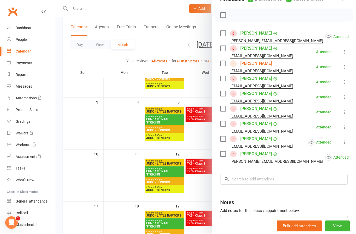
scroll to position [68, 0]
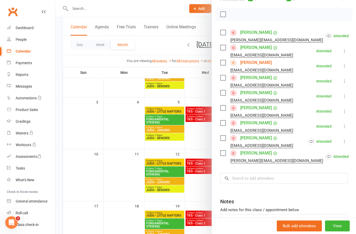
click at [204, 190] on div at bounding box center [205, 117] width 300 height 234
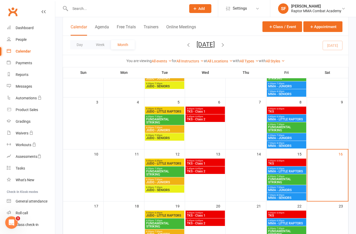
click at [218, 174] on div "5:45pm - 6:45pm TKS - Class 2" at bounding box center [204, 171] width 39 height 8
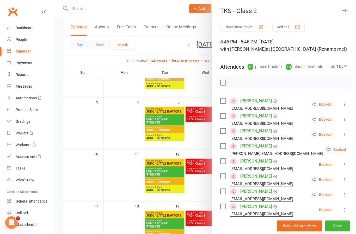
click at [346, 104] on icon at bounding box center [344, 104] width 5 height 5
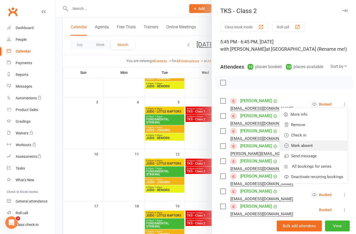
click at [327, 149] on link "Mark absent" at bounding box center [313, 146] width 68 height 10
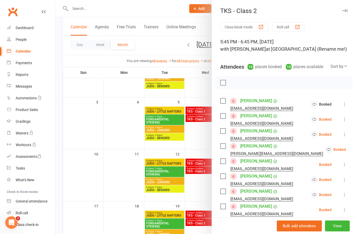
click at [345, 122] on icon at bounding box center [344, 119] width 5 height 5
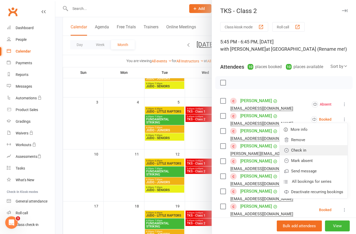
click at [329, 154] on link "Check in" at bounding box center [313, 150] width 68 height 10
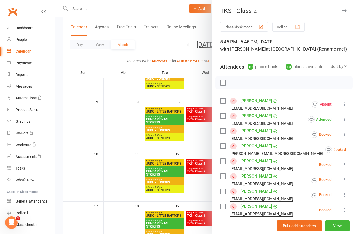
click at [345, 136] on icon at bounding box center [344, 134] width 5 height 5
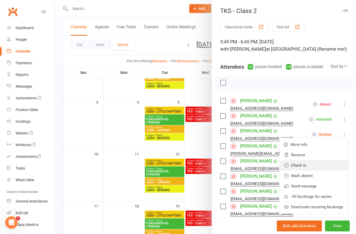
click at [329, 166] on link "Check in" at bounding box center [313, 165] width 68 height 10
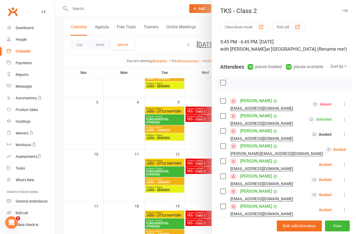
click at [355, 149] on icon at bounding box center [358, 149] width 5 height 5
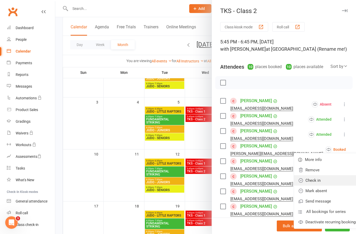
click at [324, 182] on link "Check in" at bounding box center [328, 180] width 68 height 10
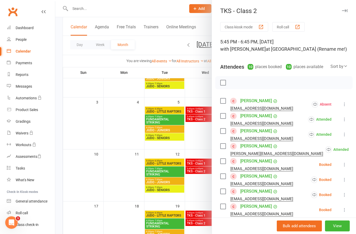
click at [347, 165] on button at bounding box center [344, 165] width 6 height 6
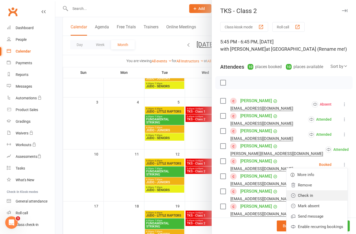
click at [329, 199] on link "Check in" at bounding box center [316, 196] width 61 height 10
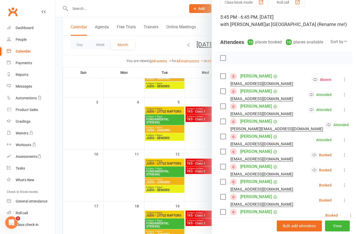
scroll to position [30, 0]
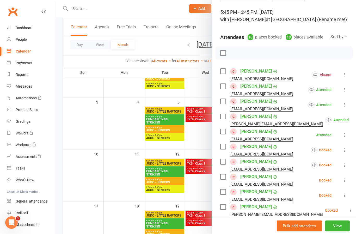
click at [346, 152] on icon at bounding box center [344, 150] width 5 height 5
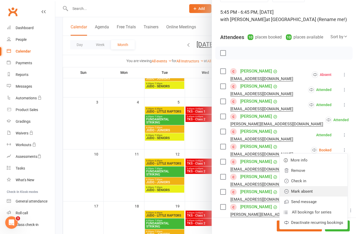
click at [325, 193] on link "Mark absent" at bounding box center [313, 191] width 68 height 10
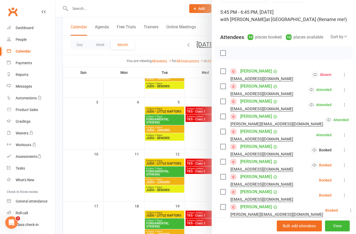
click at [347, 172] on li "[PERSON_NAME] [EMAIL_ADDRESS][DOMAIN_NAME] Booked More info Remove Check in Mar…" at bounding box center [283, 165] width 127 height 15
click at [344, 168] on button at bounding box center [344, 165] width 6 height 6
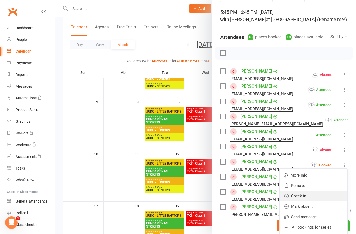
click at [326, 198] on link "Check in" at bounding box center [313, 196] width 68 height 10
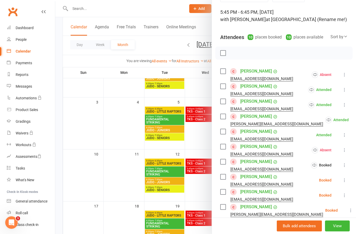
click at [345, 183] on icon at bounding box center [344, 180] width 5 height 5
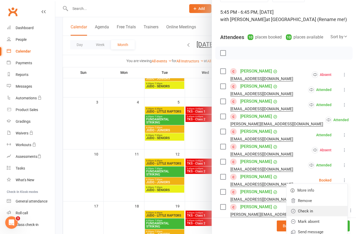
click at [329, 214] on link "Check in" at bounding box center [316, 211] width 61 height 10
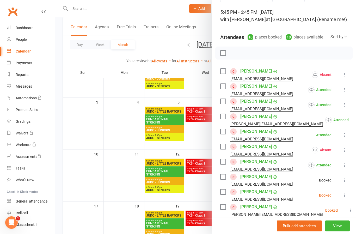
click at [341, 198] on button at bounding box center [344, 195] width 6 height 6
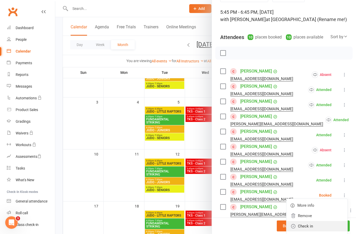
click at [328, 230] on link "Check in" at bounding box center [316, 226] width 61 height 10
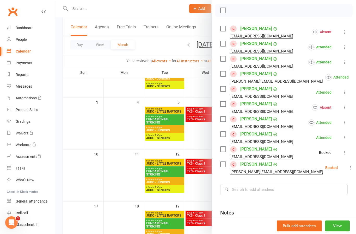
scroll to position [73, 0]
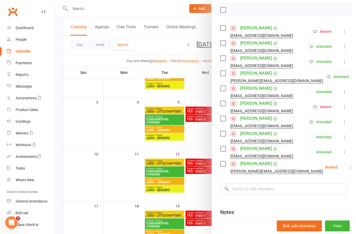
click at [348, 168] on icon at bounding box center [350, 167] width 5 height 5
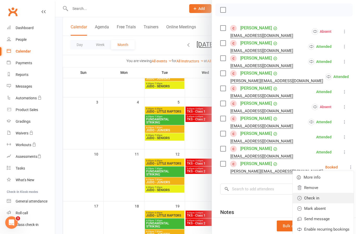
click at [323, 199] on link "Check in" at bounding box center [322, 198] width 61 height 10
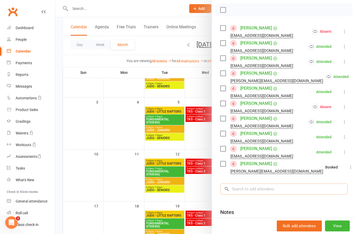
click at [303, 190] on input "search" at bounding box center [283, 189] width 127 height 11
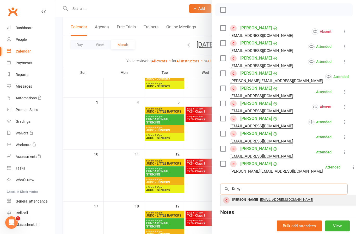
type input "Ruby"
click at [240, 201] on div "[PERSON_NAME]" at bounding box center [245, 200] width 30 height 8
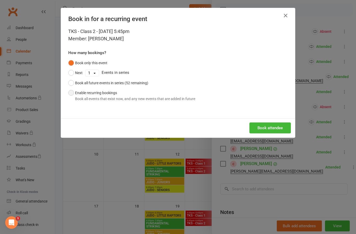
click at [142, 99] on div "Book all events that exist now, and any new events that are added in future" at bounding box center [135, 99] width 120 height 6
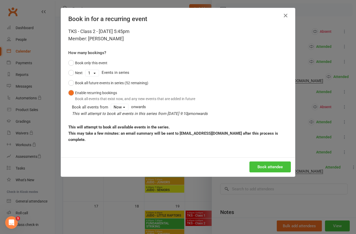
click at [276, 170] on button "Book attendee" at bounding box center [269, 167] width 41 height 11
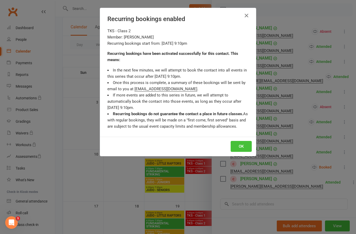
click at [242, 147] on button "OK" at bounding box center [240, 146] width 21 height 11
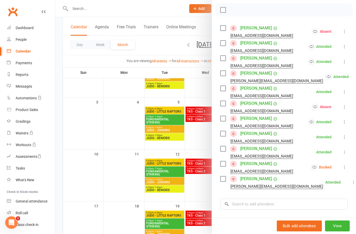
click at [351, 184] on icon at bounding box center [353, 182] width 5 height 5
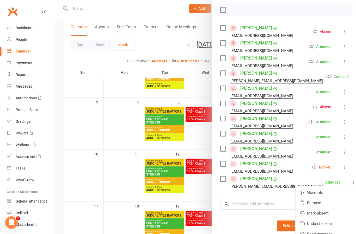
click at [345, 169] on icon at bounding box center [344, 167] width 5 height 5
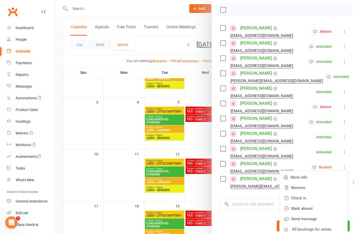
click at [346, 169] on icon at bounding box center [344, 167] width 5 height 5
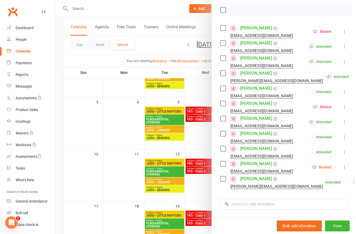
click at [346, 170] on icon at bounding box center [344, 167] width 5 height 5
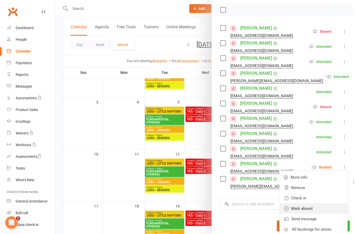
click at [327, 208] on link "Mark absent" at bounding box center [313, 209] width 68 height 10
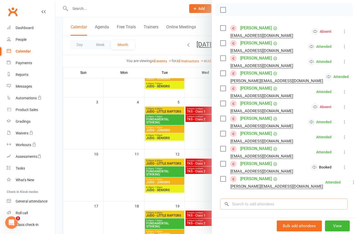
click at [304, 210] on input "search" at bounding box center [283, 204] width 127 height 11
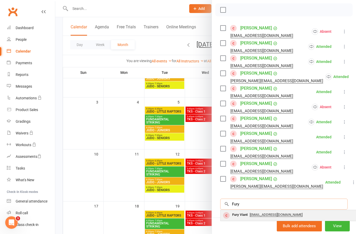
type input "Fury"
click at [239, 217] on div "Fury Viant" at bounding box center [240, 215] width 20 height 8
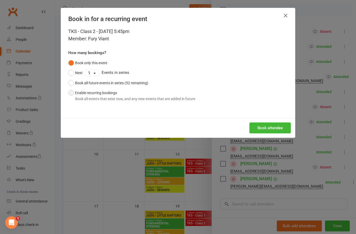
click at [177, 99] on div "Book all events that exist now, and any new events that are added in future" at bounding box center [135, 99] width 120 height 6
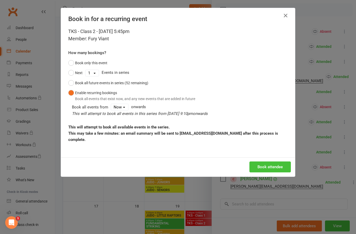
click at [277, 170] on button "Book attendee" at bounding box center [269, 167] width 41 height 11
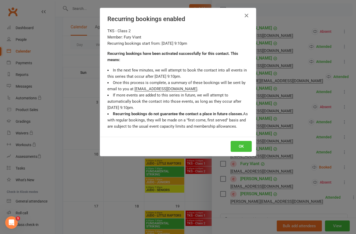
click at [245, 152] on button "OK" at bounding box center [240, 146] width 21 height 11
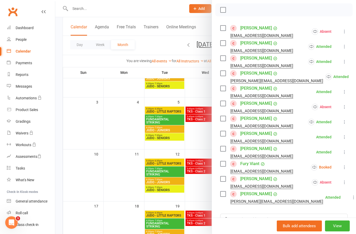
click at [345, 168] on icon at bounding box center [344, 167] width 5 height 5
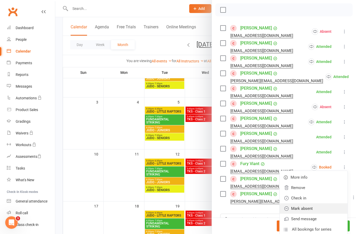
click at [329, 208] on link "Mark absent" at bounding box center [313, 209] width 68 height 10
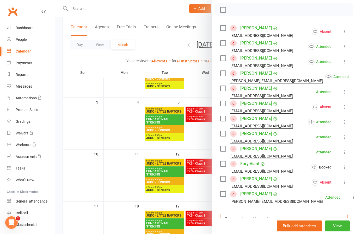
click at [278, 219] on input "search" at bounding box center [283, 219] width 127 height 11
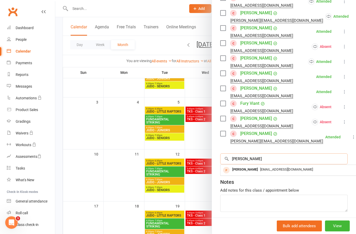
scroll to position [133, 0]
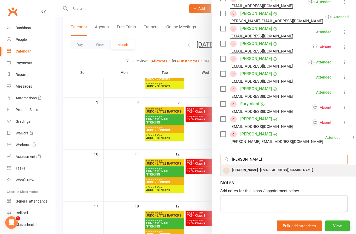
type input "[PERSON_NAME]"
click at [250, 174] on div "[PERSON_NAME]" at bounding box center [245, 171] width 30 height 8
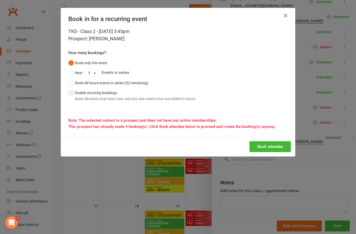
click at [146, 97] on div "Book all events that exist now, and any new events that are added in future" at bounding box center [135, 99] width 120 height 6
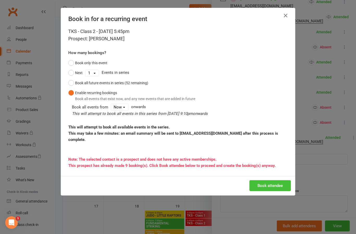
click at [283, 187] on button "Book attendee" at bounding box center [269, 185] width 41 height 11
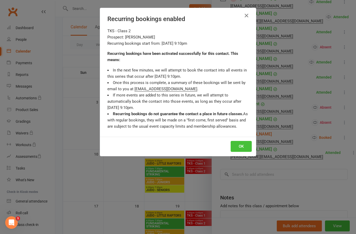
click at [240, 151] on button "OK" at bounding box center [240, 146] width 21 height 11
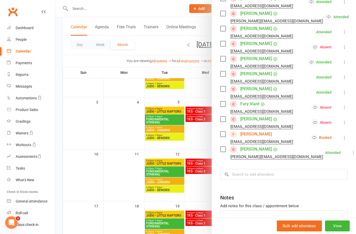
click at [347, 139] on button at bounding box center [344, 138] width 6 height 6
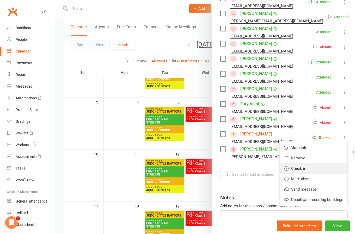
click at [312, 171] on link "Check in" at bounding box center [313, 168] width 68 height 10
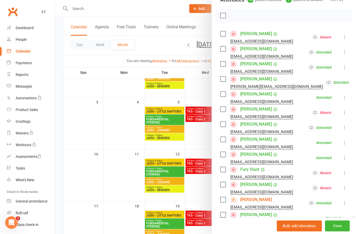
scroll to position [67, 0]
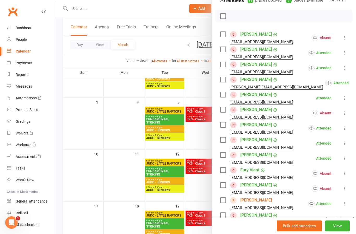
click at [348, 95] on div "Class kiosk mode Roll call 5:45 PM - 6:45 PM, [DATE] with [PERSON_NAME] at [GEO…" at bounding box center [284, 137] width 144 height 364
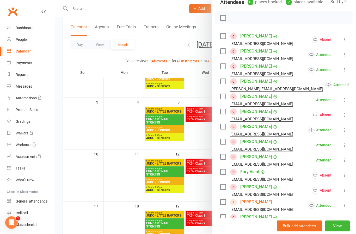
scroll to position [65, 0]
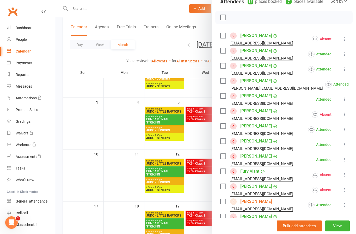
click at [193, 142] on div at bounding box center [205, 117] width 300 height 234
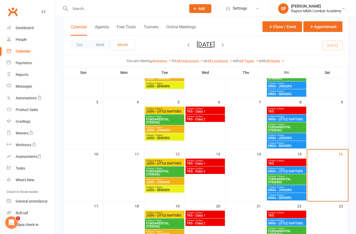
click at [173, 160] on span "5:30pm - 6:30pm" at bounding box center [164, 161] width 37 height 2
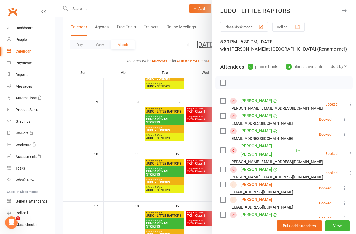
click at [199, 186] on div at bounding box center [205, 117] width 300 height 234
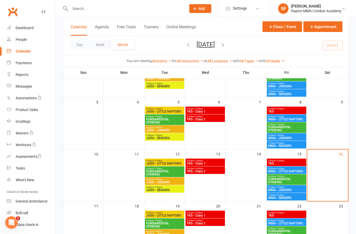
click at [172, 163] on span "JUDO - LITTLE RAPTORS" at bounding box center [164, 163] width 37 height 3
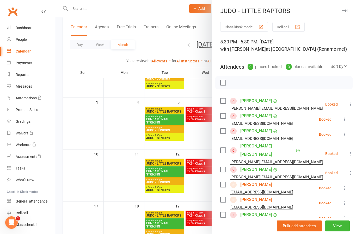
click at [348, 105] on icon at bounding box center [350, 104] width 5 height 5
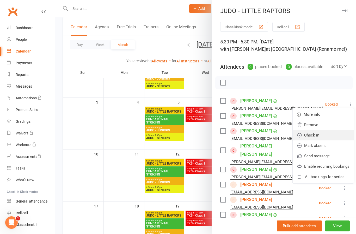
click at [330, 136] on link "Check in" at bounding box center [322, 135] width 61 height 10
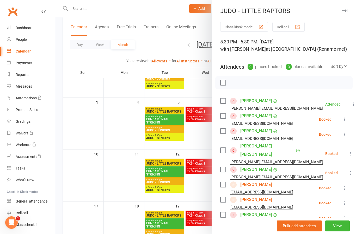
click at [345, 120] on icon at bounding box center [344, 119] width 5 height 5
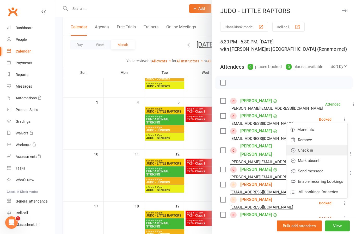
click at [325, 152] on link "Check in" at bounding box center [316, 150] width 61 height 10
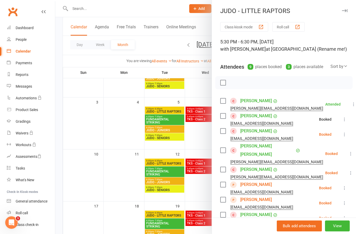
click at [345, 133] on icon at bounding box center [344, 134] width 5 height 5
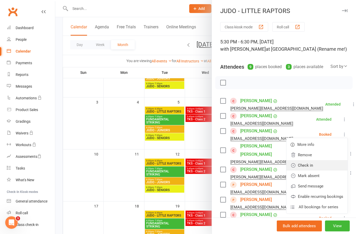
click at [327, 166] on link "Check in" at bounding box center [316, 165] width 61 height 10
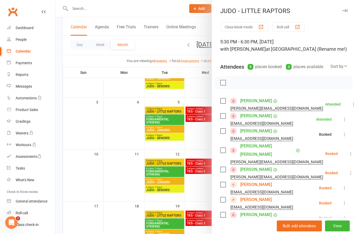
click at [348, 152] on icon at bounding box center [350, 153] width 5 height 5
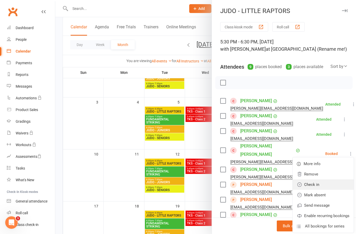
click at [329, 182] on link "Check in" at bounding box center [322, 185] width 61 height 10
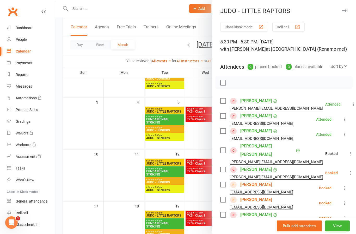
click at [348, 171] on icon at bounding box center [350, 173] width 5 height 5
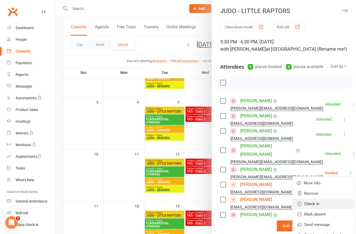
click at [332, 199] on link "Check in" at bounding box center [322, 204] width 61 height 10
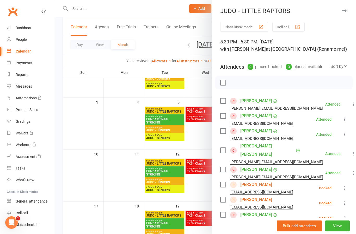
click at [346, 185] on button at bounding box center [344, 188] width 6 height 6
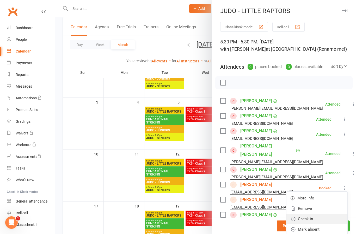
click at [332, 214] on link "Check in" at bounding box center [316, 219] width 61 height 10
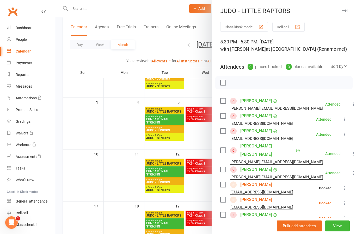
click at [346, 201] on icon at bounding box center [344, 203] width 5 height 5
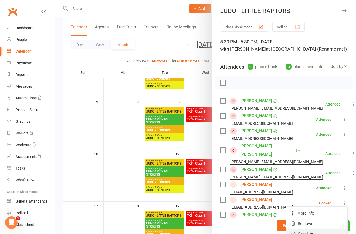
click at [329, 229] on link "Check in" at bounding box center [316, 234] width 61 height 10
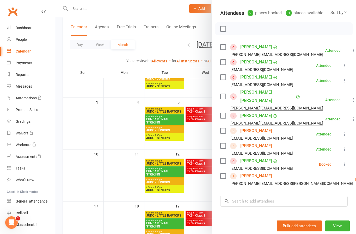
scroll to position [55, 0]
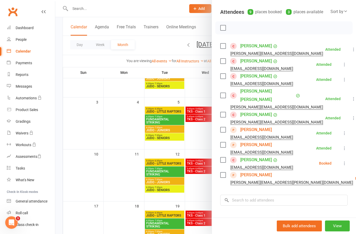
click at [344, 160] on button at bounding box center [344, 163] width 6 height 6
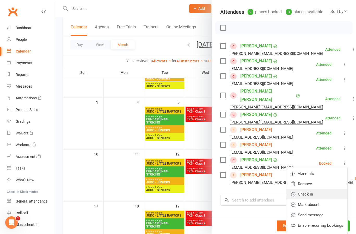
click at [328, 189] on link "Check in" at bounding box center [316, 194] width 61 height 10
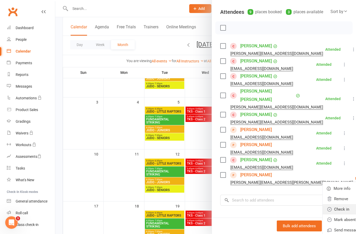
click at [328, 204] on link "Check in" at bounding box center [352, 209] width 61 height 10
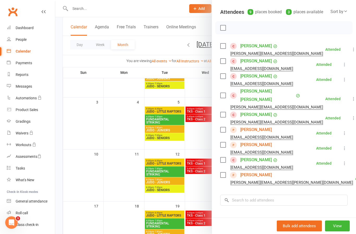
click at [167, 174] on div at bounding box center [205, 117] width 300 height 234
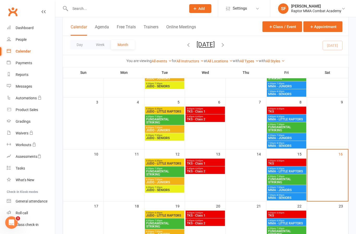
click at [171, 172] on span "FUNDAMENTAL STRIKING" at bounding box center [164, 173] width 37 height 6
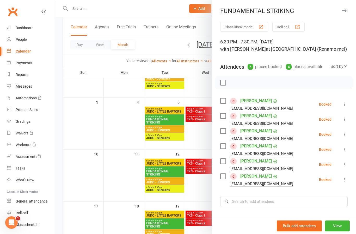
click at [344, 107] on button at bounding box center [344, 104] width 6 height 6
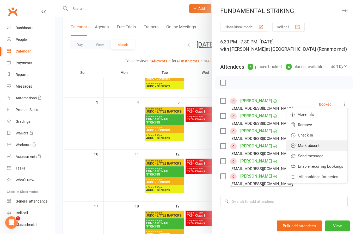
click at [333, 146] on link "Mark absent" at bounding box center [316, 146] width 61 height 10
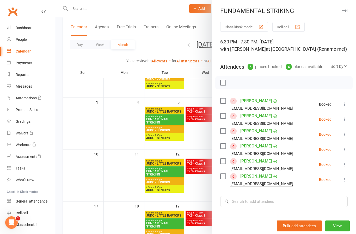
click at [347, 119] on icon at bounding box center [344, 119] width 5 height 5
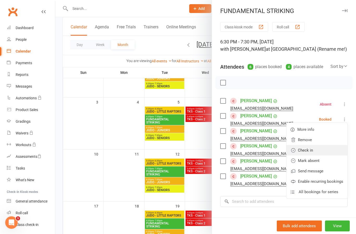
click at [329, 153] on link "Check in" at bounding box center [316, 150] width 61 height 10
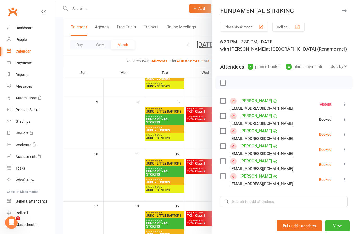
click at [346, 137] on icon at bounding box center [344, 134] width 5 height 5
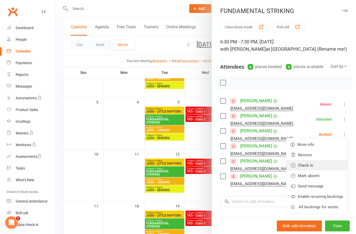
click at [325, 166] on link "Check in" at bounding box center [316, 165] width 61 height 10
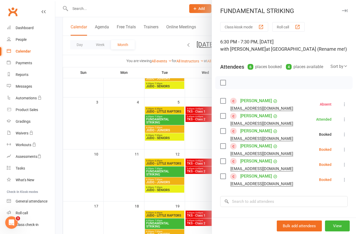
click at [346, 148] on icon at bounding box center [344, 149] width 5 height 5
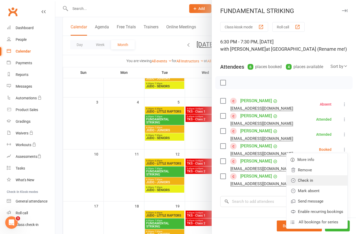
click at [326, 183] on link "Check in" at bounding box center [316, 180] width 61 height 10
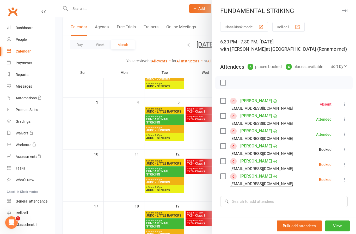
click at [345, 166] on icon at bounding box center [344, 164] width 5 height 5
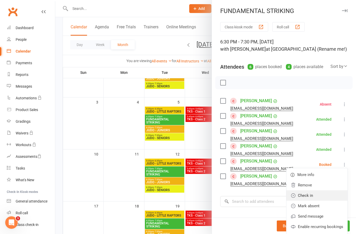
click at [328, 198] on link "Check in" at bounding box center [316, 196] width 61 height 10
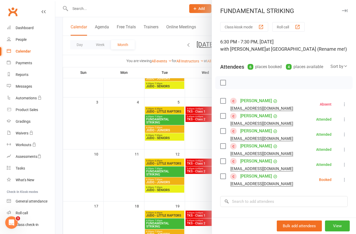
click at [343, 182] on icon at bounding box center [344, 179] width 5 height 5
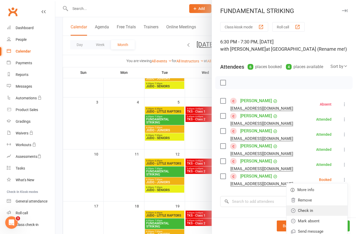
click at [325, 211] on link "Check in" at bounding box center [316, 211] width 61 height 10
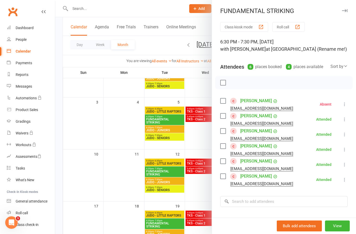
click at [171, 185] on div at bounding box center [205, 117] width 300 height 234
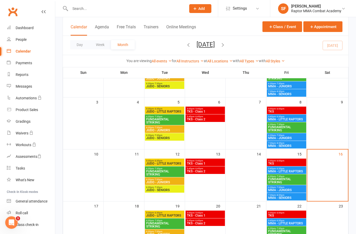
click at [169, 184] on div "6:30pm - 7:30pm JUDO - JUNIORS" at bounding box center [164, 182] width 39 height 8
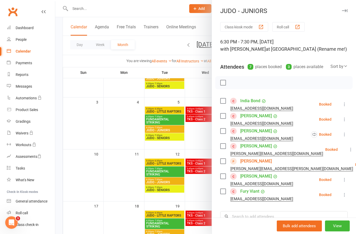
click at [346, 105] on icon at bounding box center [344, 104] width 5 height 5
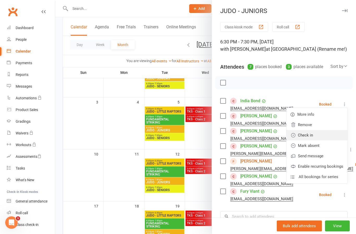
click at [326, 136] on link "Check in" at bounding box center [316, 135] width 61 height 10
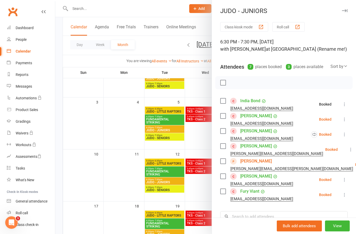
click at [344, 120] on icon at bounding box center [344, 119] width 5 height 5
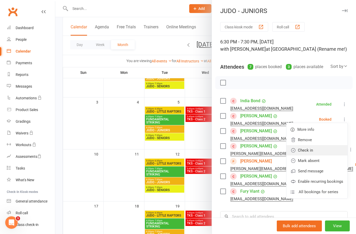
click at [328, 153] on link "Check in" at bounding box center [316, 150] width 61 height 10
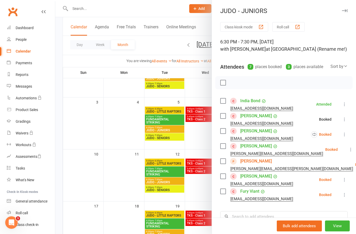
click at [346, 134] on icon at bounding box center [344, 134] width 5 height 5
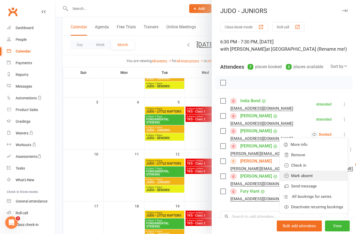
click at [329, 178] on link "Mark absent" at bounding box center [313, 176] width 68 height 10
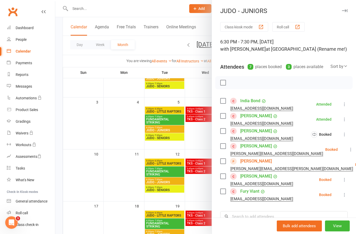
click at [348, 151] on icon at bounding box center [350, 149] width 5 height 5
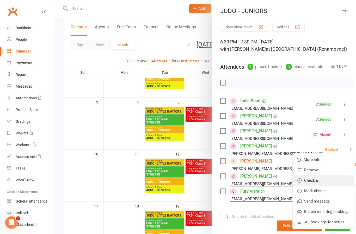
click at [326, 182] on link "Check in" at bounding box center [322, 180] width 61 height 10
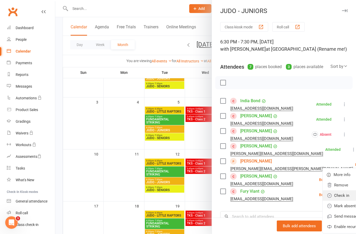
click at [323, 196] on link "Check in" at bounding box center [352, 196] width 61 height 10
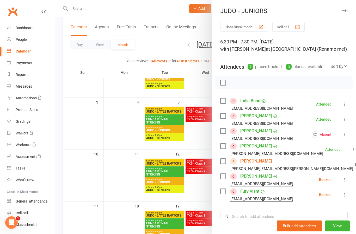
click at [346, 180] on icon at bounding box center [344, 179] width 5 height 5
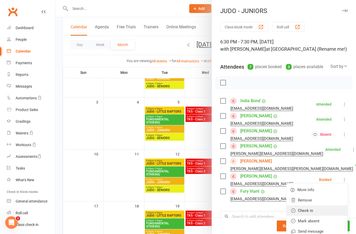
click at [329, 212] on link "Check in" at bounding box center [316, 211] width 61 height 10
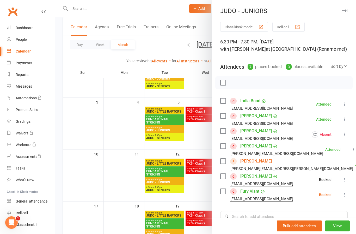
click at [345, 195] on icon at bounding box center [344, 194] width 5 height 5
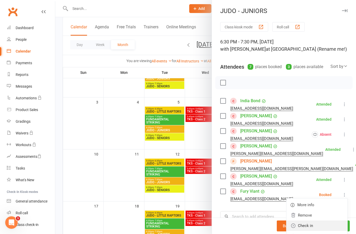
click at [327, 225] on link "Check in" at bounding box center [316, 226] width 61 height 10
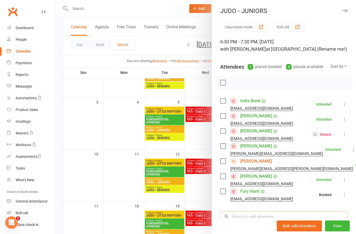
click at [308, 220] on input "search" at bounding box center [283, 216] width 127 height 11
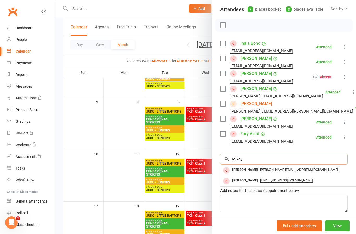
scroll to position [57, 0]
type input "Mikey"
click at [246, 173] on div "[PERSON_NAME]" at bounding box center [245, 171] width 30 height 8
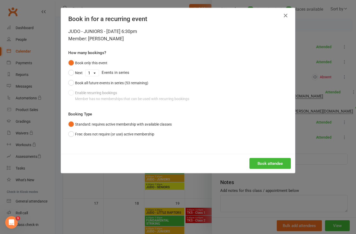
scroll to position [68, 0]
click at [275, 164] on button "Book attendee" at bounding box center [269, 163] width 41 height 11
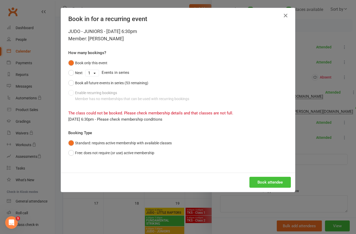
click at [288, 186] on button "Book attendee" at bounding box center [269, 182] width 41 height 11
click at [279, 183] on button "Book attendee" at bounding box center [269, 182] width 41 height 11
click at [144, 153] on button "Free: does not require (or use) active membership" at bounding box center [111, 153] width 86 height 10
click at [272, 180] on button "Book attendee" at bounding box center [269, 182] width 41 height 11
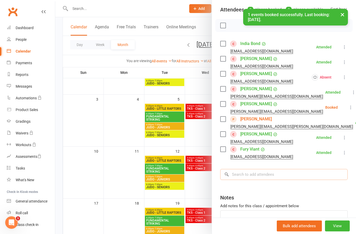
click at [283, 175] on input "search" at bounding box center [283, 174] width 127 height 11
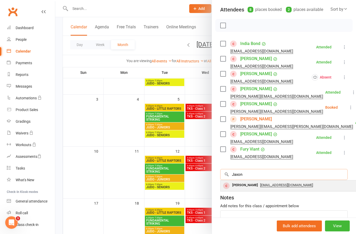
type input "Jaxon"
click at [239, 187] on div "[PERSON_NAME]" at bounding box center [245, 186] width 30 height 8
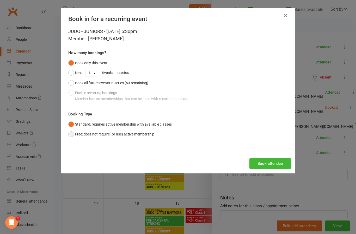
click at [146, 134] on button "Free: does not require (or use) active membership" at bounding box center [111, 134] width 86 height 10
click at [272, 165] on button "Book attendee" at bounding box center [269, 163] width 41 height 11
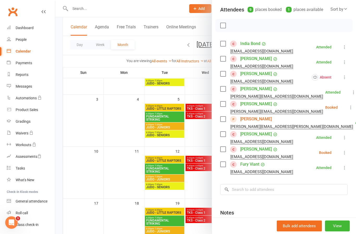
click at [169, 185] on div at bounding box center [205, 117] width 300 height 234
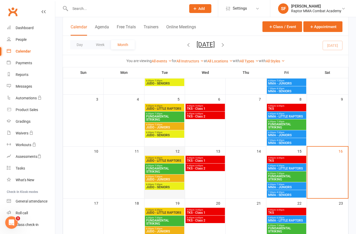
click at [169, 190] on div at bounding box center [164, 177] width 39 height 42
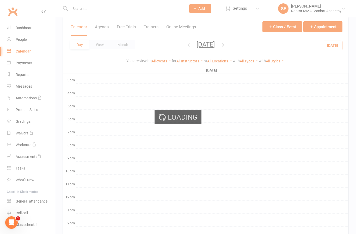
scroll to position [0, 0]
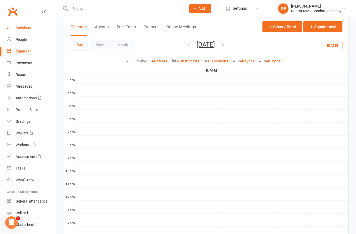
click at [29, 27] on div "Dashboard" at bounding box center [25, 28] width 18 height 4
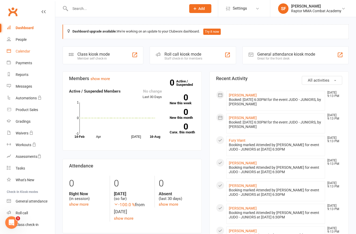
click at [29, 50] on div "Calendar" at bounding box center [23, 51] width 15 height 4
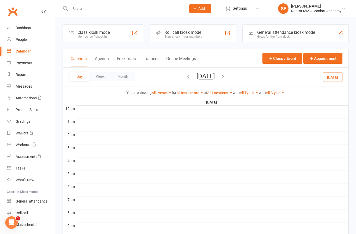
click at [25, 57] on link "Calendar" at bounding box center [31, 52] width 48 height 12
click at [24, 50] on div "Calendar" at bounding box center [23, 51] width 15 height 4
click at [101, 75] on button "Week" at bounding box center [100, 76] width 22 height 9
click at [124, 79] on button "Month" at bounding box center [123, 76] width 24 height 9
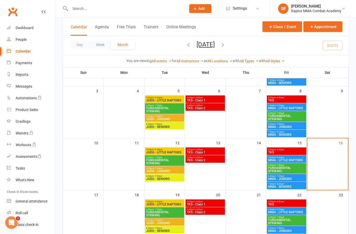
scroll to position [84, 0]
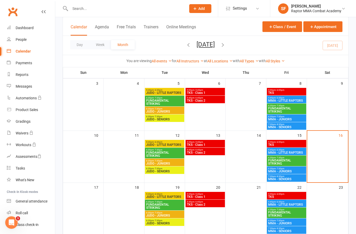
click at [172, 172] on span "JUDO - SENIORS" at bounding box center [164, 171] width 37 height 3
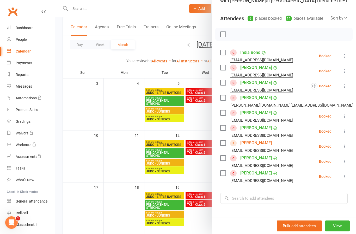
scroll to position [43, 0]
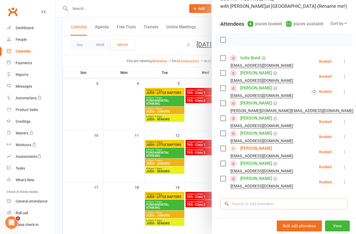
click at [265, 207] on input "search" at bounding box center [283, 204] width 127 height 11
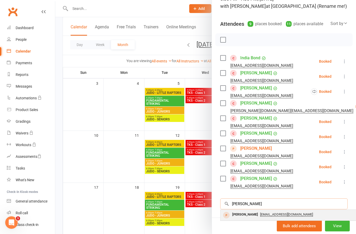
type input "[PERSON_NAME]"
click at [243, 213] on div "[PERSON_NAME]" at bounding box center [245, 215] width 30 height 8
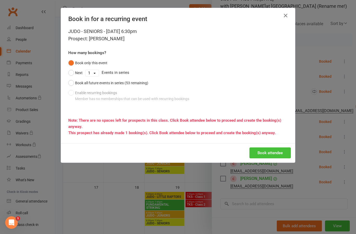
click at [274, 153] on button "Book attendee" at bounding box center [269, 153] width 41 height 11
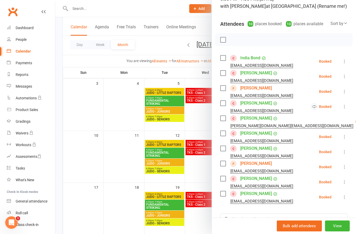
click at [345, 62] on icon at bounding box center [344, 61] width 5 height 5
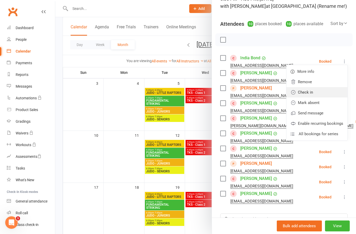
click at [328, 96] on link "Check in" at bounding box center [316, 92] width 61 height 10
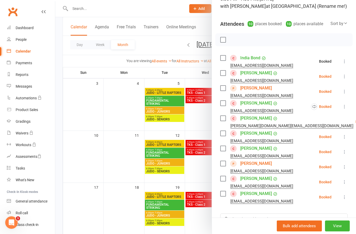
click at [346, 75] on icon at bounding box center [344, 76] width 5 height 5
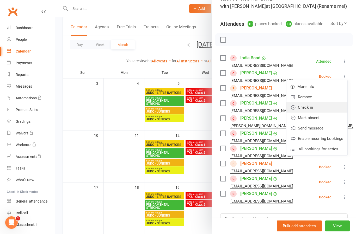
click at [326, 110] on link "Check in" at bounding box center [316, 107] width 61 height 10
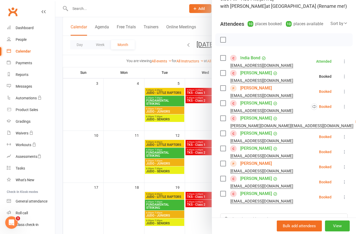
click at [347, 92] on icon at bounding box center [344, 91] width 5 height 5
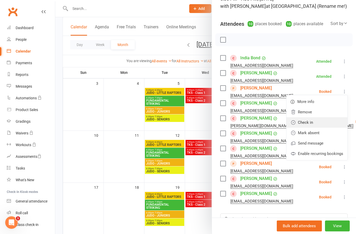
click at [329, 123] on link "Check in" at bounding box center [316, 122] width 61 height 10
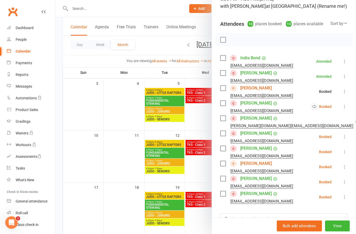
click at [346, 107] on icon at bounding box center [344, 106] width 5 height 5
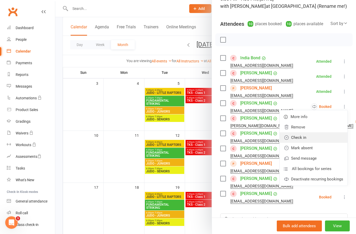
click at [326, 137] on link "Check in" at bounding box center [313, 137] width 68 height 10
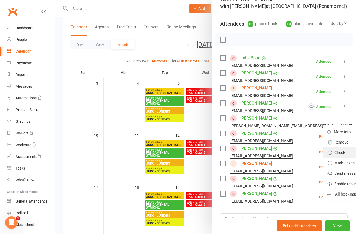
click at [330, 155] on link "Check in" at bounding box center [353, 153] width 61 height 10
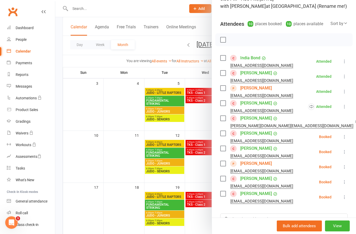
click at [345, 137] on icon at bounding box center [344, 136] width 5 height 5
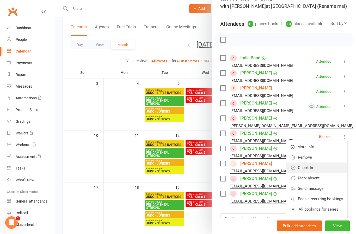
click at [327, 170] on link "Check in" at bounding box center [316, 168] width 61 height 10
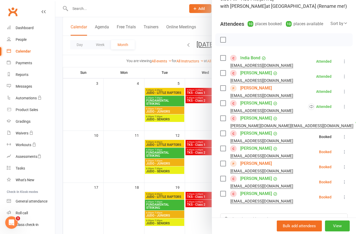
click at [342, 154] on icon at bounding box center [344, 151] width 5 height 5
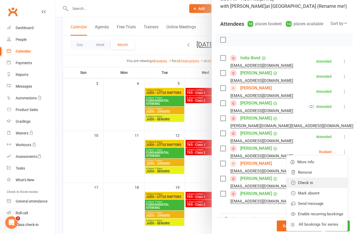
click at [329, 185] on link "Check in" at bounding box center [316, 183] width 61 height 10
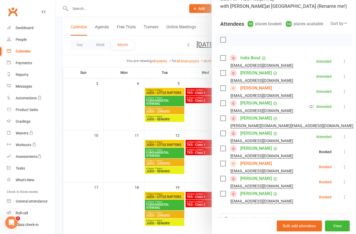
click at [345, 170] on button at bounding box center [344, 167] width 6 height 6
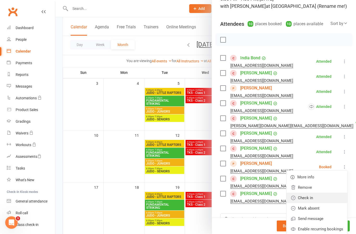
click at [329, 198] on link "Check in" at bounding box center [316, 198] width 61 height 10
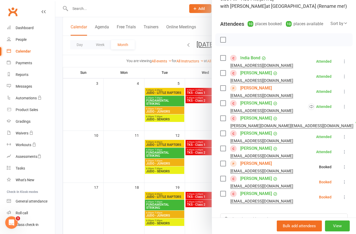
click at [344, 185] on icon at bounding box center [344, 182] width 5 height 5
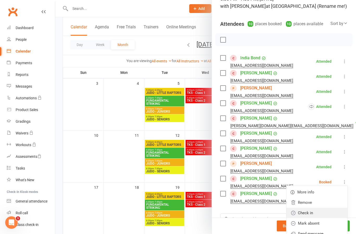
click at [330, 214] on link "Check in" at bounding box center [316, 213] width 61 height 10
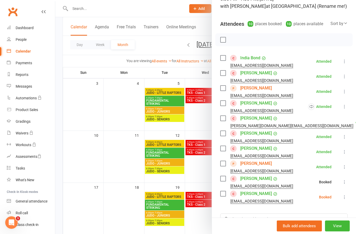
click at [344, 200] on icon at bounding box center [344, 197] width 5 height 5
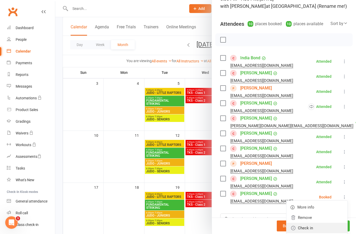
click at [329, 230] on link "Check in" at bounding box center [316, 228] width 61 height 10
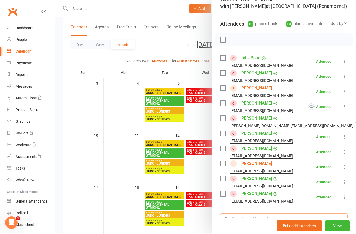
click at [271, 219] on input "search" at bounding box center [283, 219] width 127 height 11
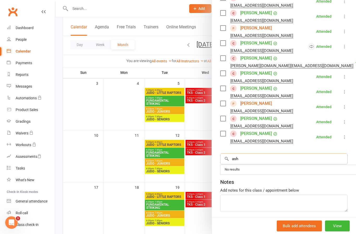
scroll to position [103, 0]
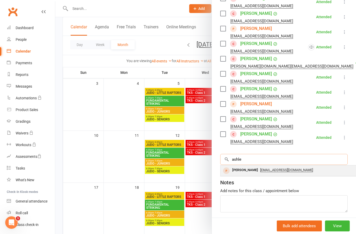
type input "ashle"
click at [239, 174] on div "[PERSON_NAME]" at bounding box center [245, 171] width 30 height 8
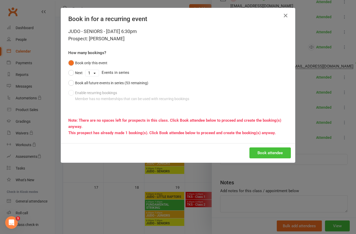
click at [272, 151] on button "Book attendee" at bounding box center [269, 153] width 41 height 11
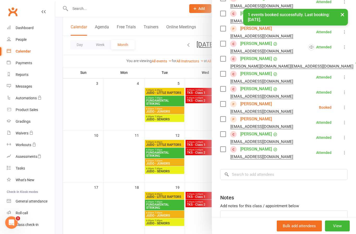
click at [345, 109] on icon at bounding box center [344, 107] width 5 height 5
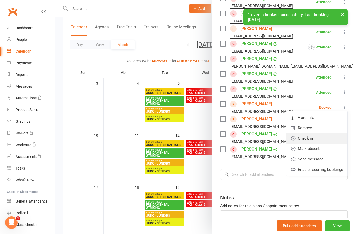
click at [326, 142] on link "Check in" at bounding box center [316, 138] width 61 height 10
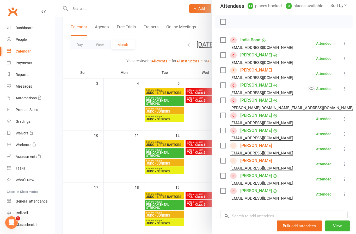
scroll to position [59, 0]
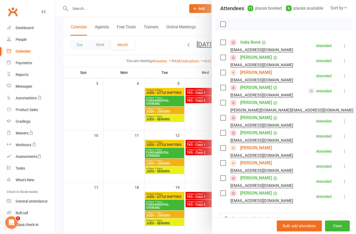
click at [114, 117] on div at bounding box center [205, 117] width 300 height 234
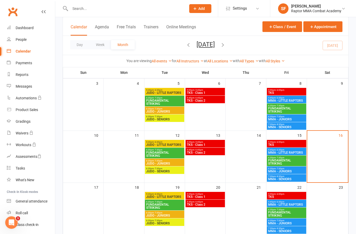
click at [294, 181] on div "7:30pm - 8:30pm MMA - SENIORS" at bounding box center [286, 178] width 39 height 8
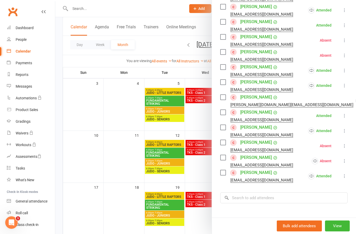
scroll to position [110, 0]
click at [314, 200] on input "search" at bounding box center [283, 197] width 127 height 11
click at [24, 45] on link "People" at bounding box center [31, 40] width 48 height 12
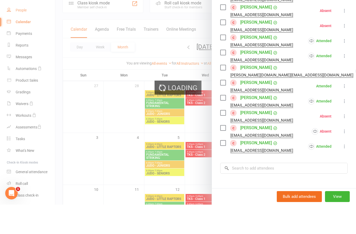
select select "100"
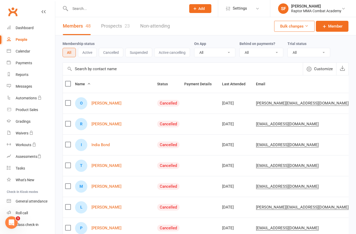
click at [198, 10] on span "Add" at bounding box center [201, 9] width 7 height 4
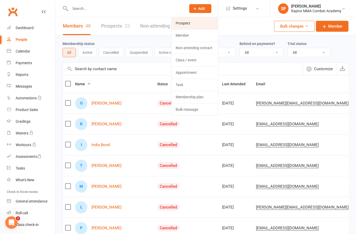
click at [190, 27] on link "Prospect" at bounding box center [194, 23] width 46 height 12
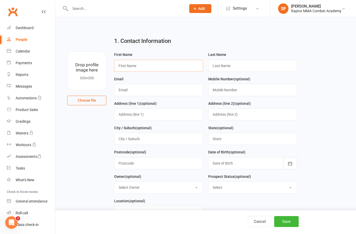
click at [162, 71] on input "text" at bounding box center [158, 66] width 89 height 12
type input "[PERSON_NAME]"
type input "[DEMOGRAPHIC_DATA]"
click at [166, 88] on input "text" at bounding box center [158, 90] width 89 height 12
type input "[EMAIL_ADDRESS][DOMAIN_NAME]"
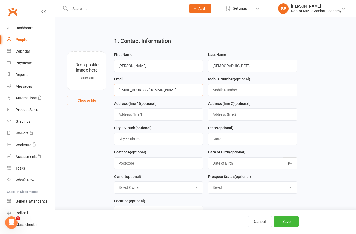
click at [262, 92] on input "text" at bounding box center [252, 90] width 89 height 12
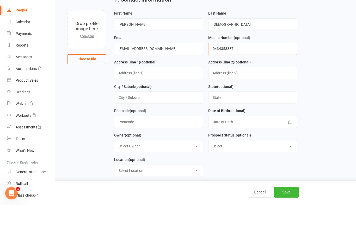
scroll to position [21, 0]
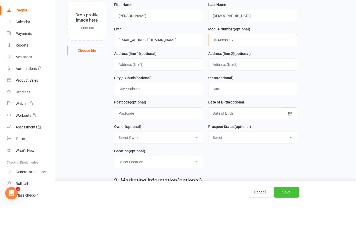
type input "0434358837"
click at [293, 216] on button "Save" at bounding box center [286, 221] width 24 height 11
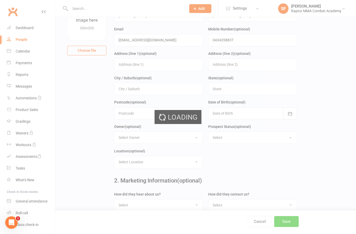
scroll to position [0, 0]
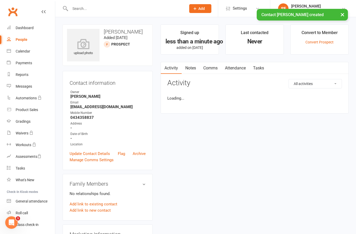
scroll to position [21, 0]
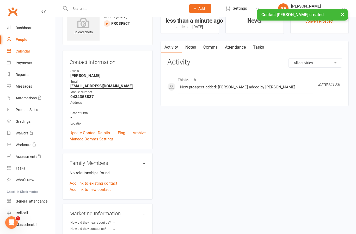
click at [29, 52] on div "Calendar" at bounding box center [23, 51] width 15 height 4
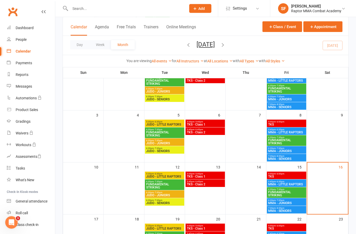
scroll to position [52, 0]
click at [295, 211] on span "MMA - SENIORS" at bounding box center [286, 211] width 37 height 3
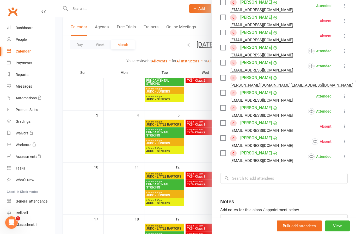
scroll to position [125, 0]
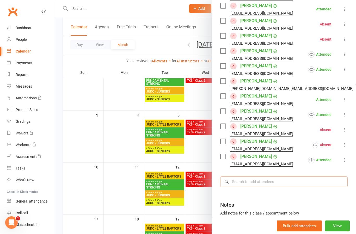
click at [313, 186] on input "search" at bounding box center [283, 181] width 127 height 11
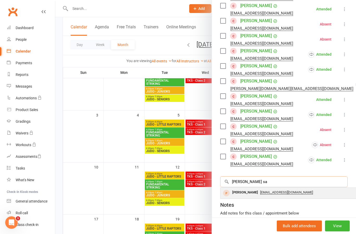
type input "[PERSON_NAME] sa"
click at [241, 195] on div "[PERSON_NAME]" at bounding box center [245, 193] width 30 height 8
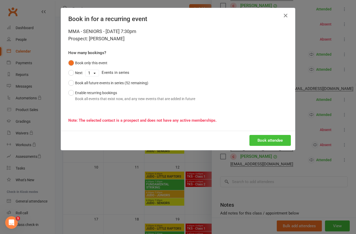
click at [269, 140] on button "Book attendee" at bounding box center [269, 140] width 41 height 11
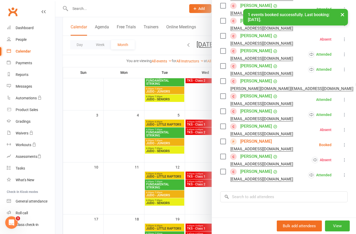
click at [122, 132] on div at bounding box center [205, 117] width 300 height 234
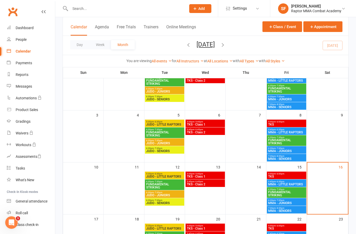
click at [292, 210] on span "MMA - SENIORS" at bounding box center [286, 211] width 37 height 3
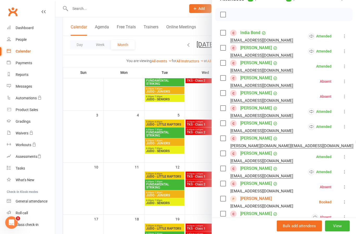
scroll to position [68, 0]
click at [205, 141] on div at bounding box center [205, 117] width 300 height 234
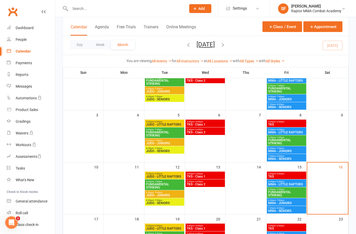
click at [296, 205] on div "6:30pm - 7:30pm MMA - JUNIORS" at bounding box center [286, 202] width 39 height 8
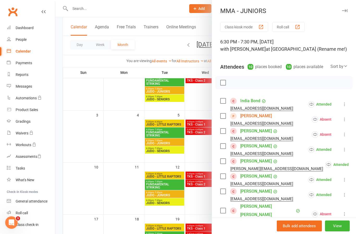
click at [201, 158] on div at bounding box center [205, 117] width 300 height 234
